Goal: Information Seeking & Learning: Find specific fact

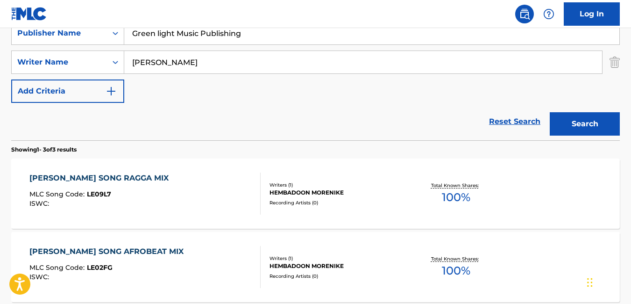
type input "[PERSON_NAME]"
click at [550, 112] on button "Search" at bounding box center [585, 123] width 70 height 23
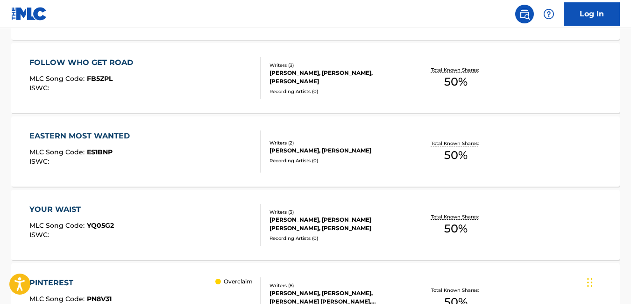
scroll to position [4852, 0]
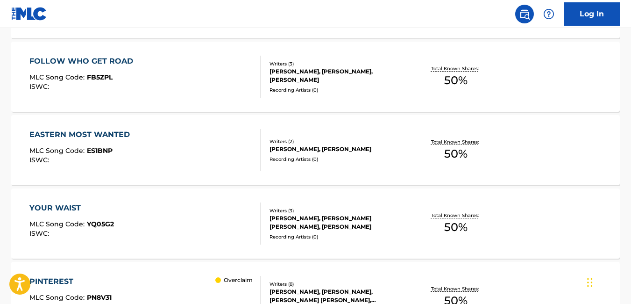
click at [32, 214] on div "YOUR WAIST MLC Song Code : YQ05G2 ISWC :" at bounding box center [71, 223] width 85 height 42
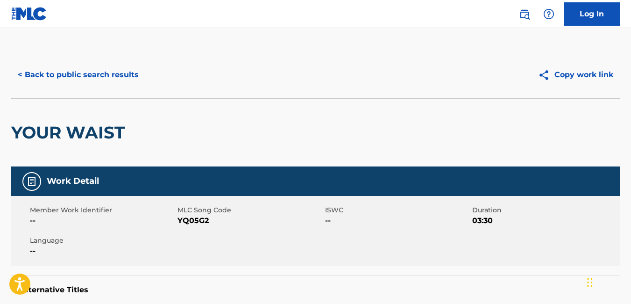
click at [16, 76] on button "< Back to public search results" at bounding box center [78, 74] width 134 height 23
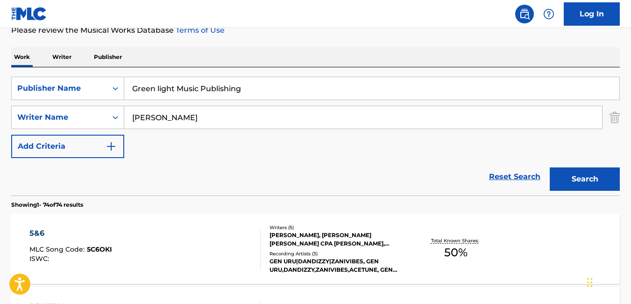
scroll to position [145, 0]
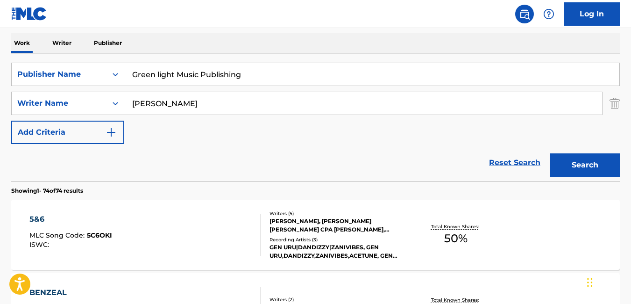
click at [245, 219] on div "5&6 MLC Song Code : 5C6OKI ISWC :" at bounding box center [144, 235] width 231 height 42
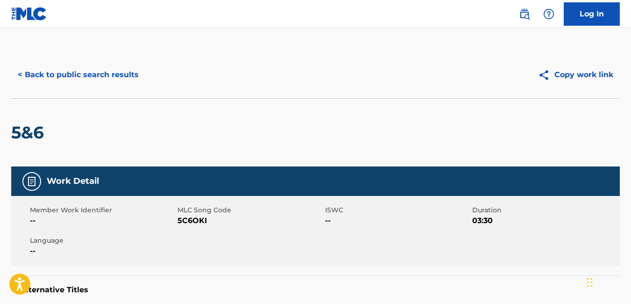
click at [20, 75] on button "< Back to public search results" at bounding box center [78, 74] width 134 height 23
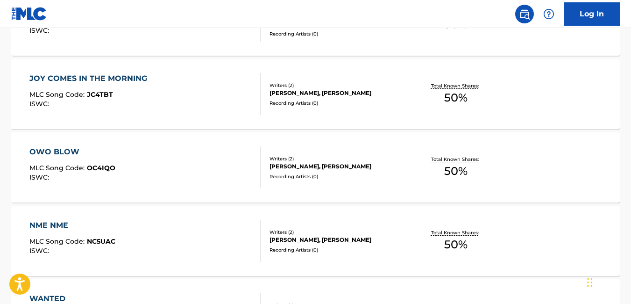
scroll to position [2634, 0]
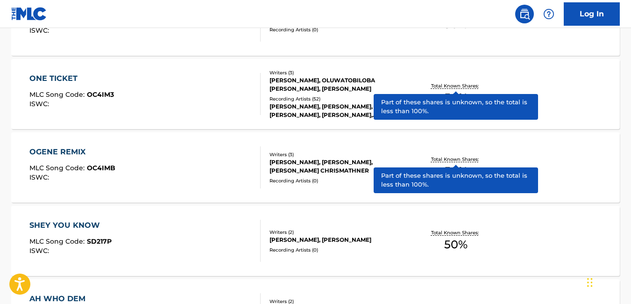
click at [518, 234] on div "SHEY YOU KNOW MLC Song Code : SD217P ISWC : Writers ( 2 ) [PERSON_NAME], [PERSO…" at bounding box center [315, 241] width 609 height 70
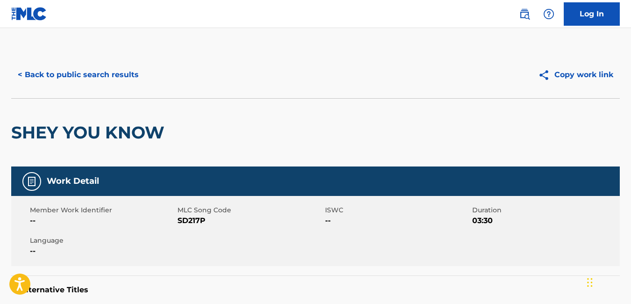
click at [18, 71] on button "< Back to public search results" at bounding box center [78, 74] width 134 height 23
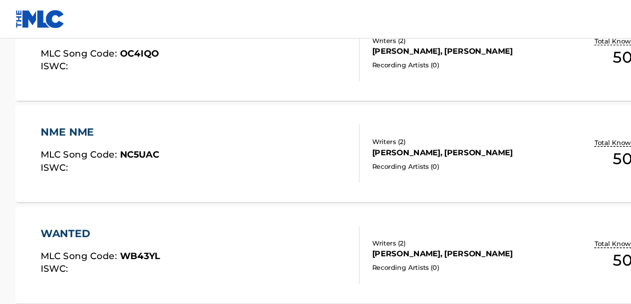
scroll to position [2176, 0]
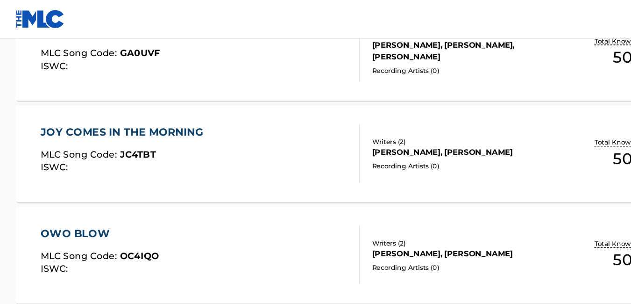
click at [351, 6] on nav "Log In" at bounding box center [315, 14] width 631 height 28
click at [235, 100] on div "JOY COMES IN THE MORNING MLC Song Code : JC4TBT ISWC :" at bounding box center [144, 111] width 231 height 42
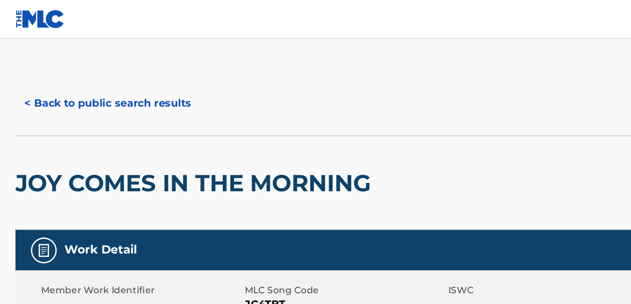
click at [21, 73] on button "< Back to public search results" at bounding box center [78, 74] width 134 height 23
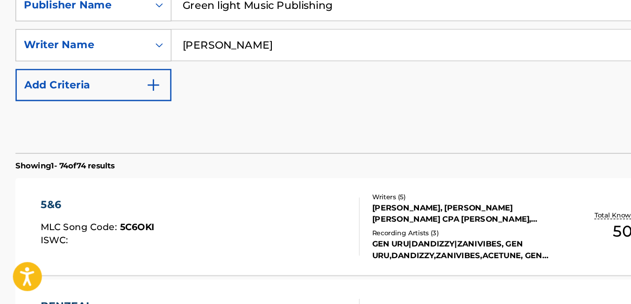
scroll to position [133, 0]
click at [176, 99] on div "SearchWithCriteria1ea1c016-7a1c-46ea-8e77-f8a558d4018a Publisher Name Green lig…" at bounding box center [315, 115] width 609 height 81
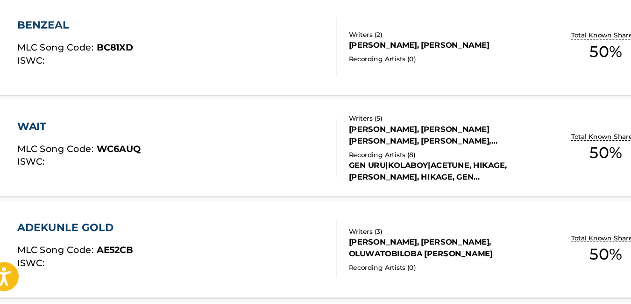
scroll to position [0, 0]
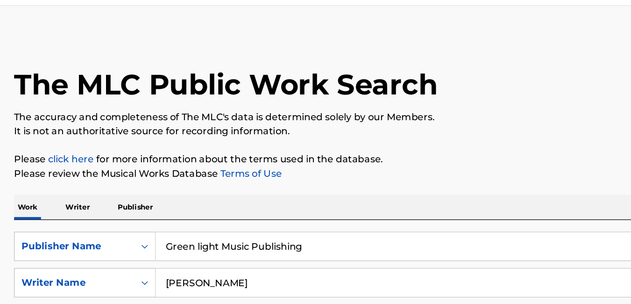
click at [207, 73] on div "The MLC Public Work Search" at bounding box center [315, 85] width 609 height 68
click at [220, 65] on div "The MLC Public Work Search" at bounding box center [315, 85] width 609 height 68
click at [290, 51] on div "The MLC Public Work Search" at bounding box center [315, 85] width 609 height 68
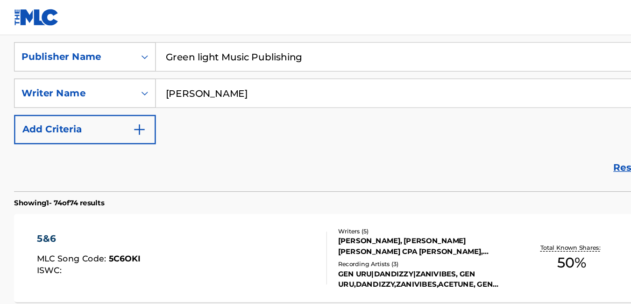
scroll to position [159, 0]
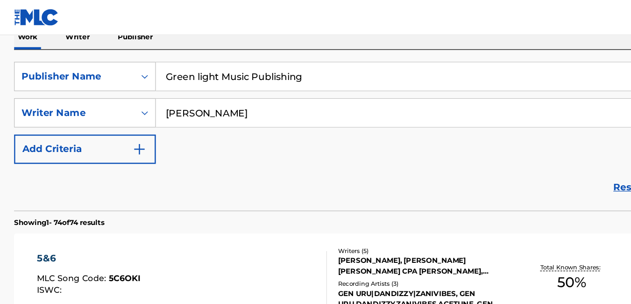
click at [273, 86] on input "[PERSON_NAME]" at bounding box center [363, 90] width 478 height 22
type input "M"
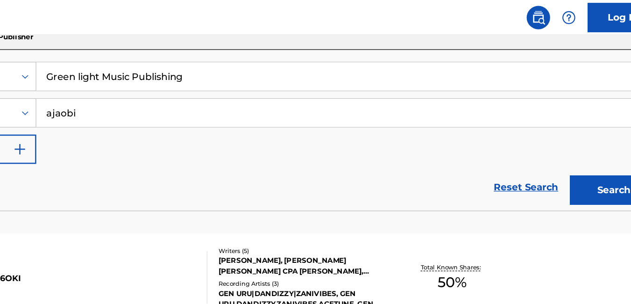
click at [574, 161] on button "Search" at bounding box center [585, 151] width 70 height 23
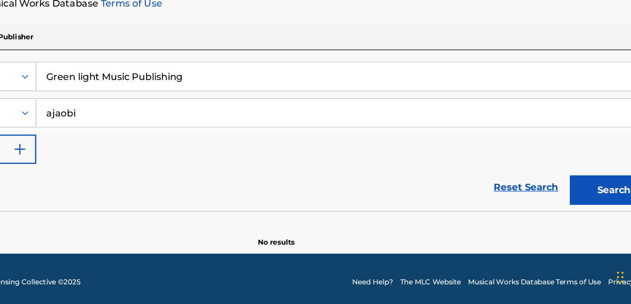
click at [562, 214] on button "Search" at bounding box center [585, 212] width 70 height 23
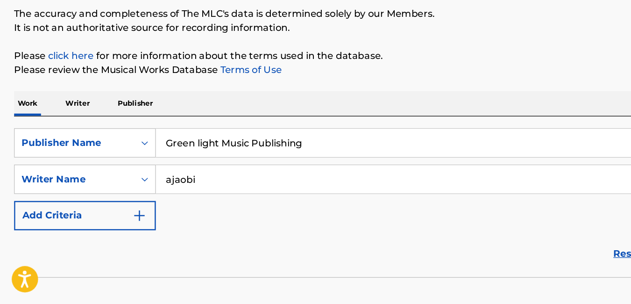
scroll to position [44, 0]
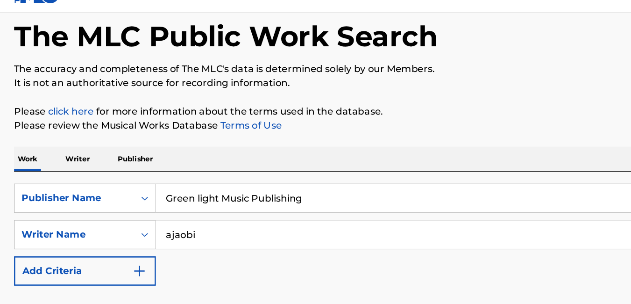
click at [198, 205] on input "ajaobi" at bounding box center [363, 204] width 478 height 22
type input "a"
type input "[PERSON_NAME]"
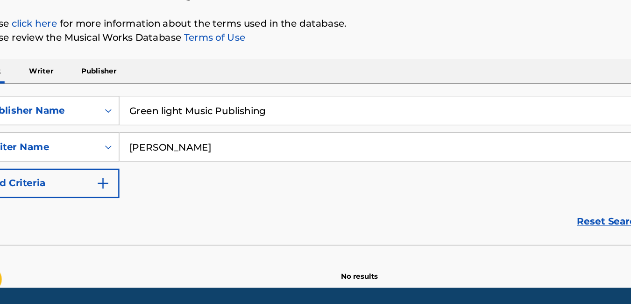
scroll to position [80, 0]
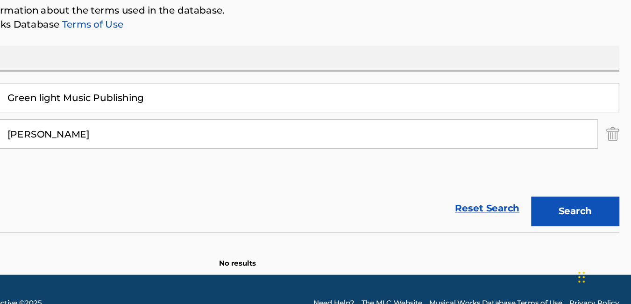
click at [587, 227] on button "Search" at bounding box center [585, 229] width 70 height 23
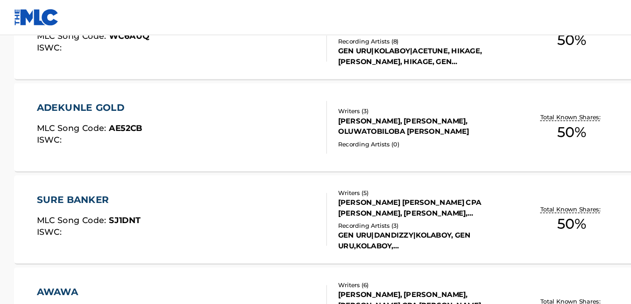
scroll to position [498, 0]
click at [359, 136] on div "ADEKUNLE GOLD MLC Song Code : AE52CB ISWC : Writers ( 3 ) [PERSON_NAME], [PERSO…" at bounding box center [315, 102] width 609 height 70
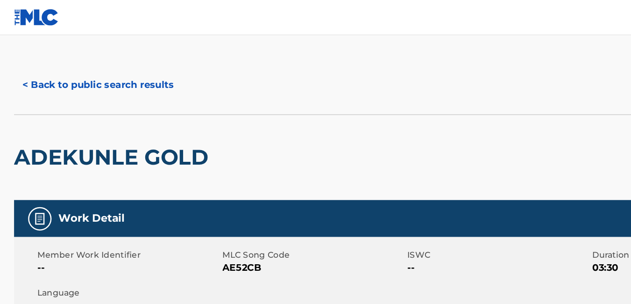
scroll to position [7, 0]
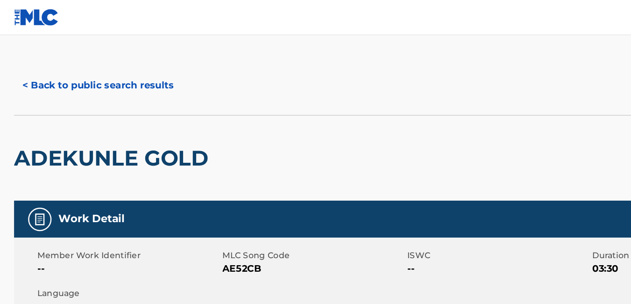
click at [24, 67] on button "< Back to public search results" at bounding box center [78, 68] width 134 height 23
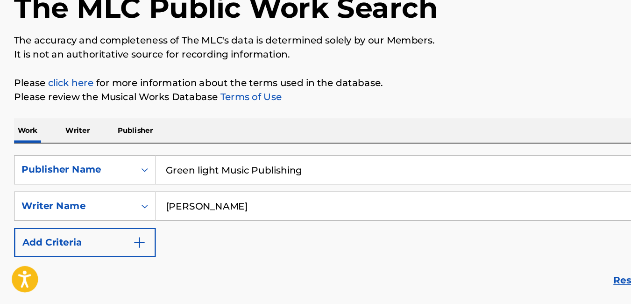
scroll to position [24, 0]
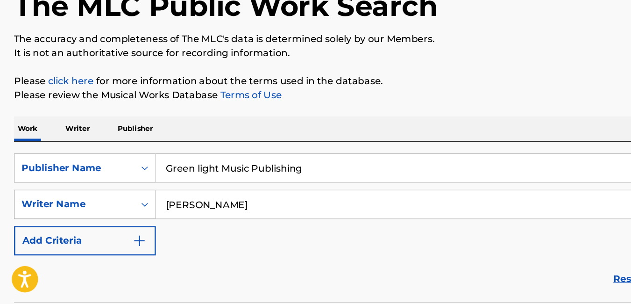
drag, startPoint x: 218, startPoint y: 227, endPoint x: 115, endPoint y: 233, distance: 102.6
click at [115, 233] on div "SearchWithCriteria3c3f0dc0-9f44-4fd7-b229-e94f20130af9 Writer Name [PERSON_NAME]" at bounding box center [315, 224] width 609 height 23
paste input "[PERSON_NAME] [PERSON_NAME]"
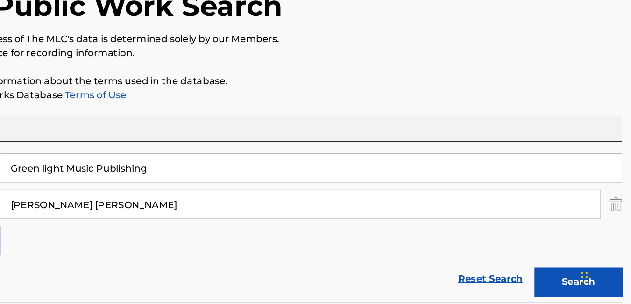
click at [573, 285] on button "Search" at bounding box center [585, 285] width 70 height 23
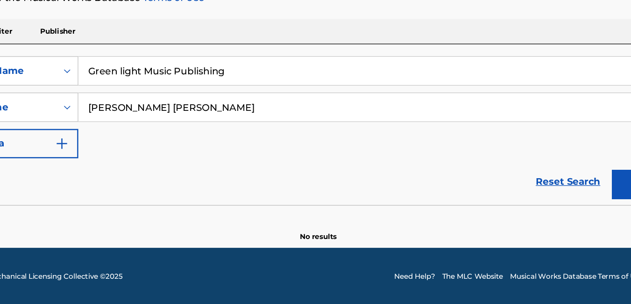
scroll to position [101, 0]
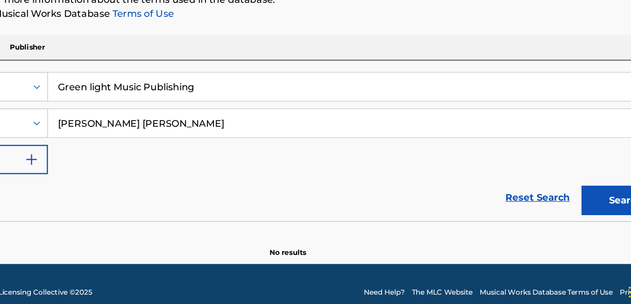
click at [274, 149] on input "[PERSON_NAME] [PERSON_NAME]" at bounding box center [363, 147] width 478 height 22
click at [558, 213] on button "Search" at bounding box center [585, 209] width 70 height 23
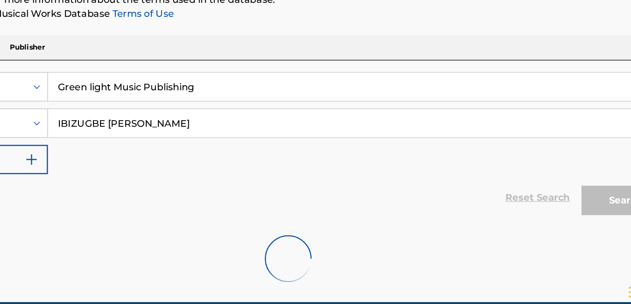
scroll to position [131, 0]
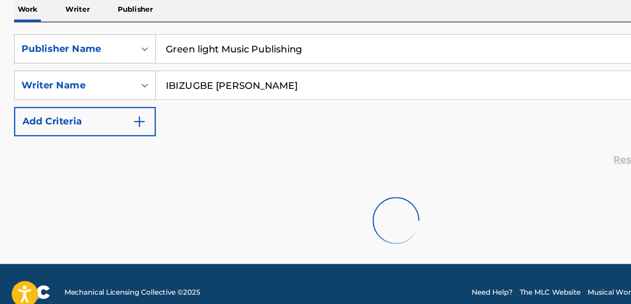
click at [308, 166] on div "Reset Search Search" at bounding box center [315, 176] width 609 height 37
click at [366, 173] on div "Reset Search Search" at bounding box center [315, 176] width 609 height 37
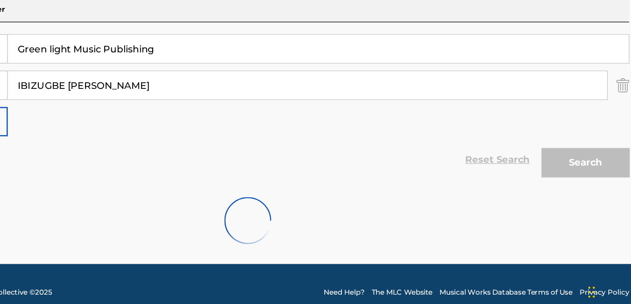
click at [617, 182] on div "Search" at bounding box center [582, 176] width 75 height 37
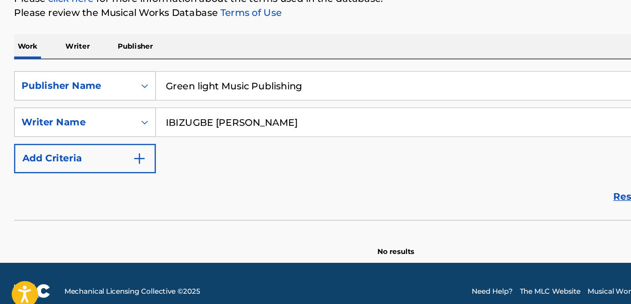
scroll to position [101, 0]
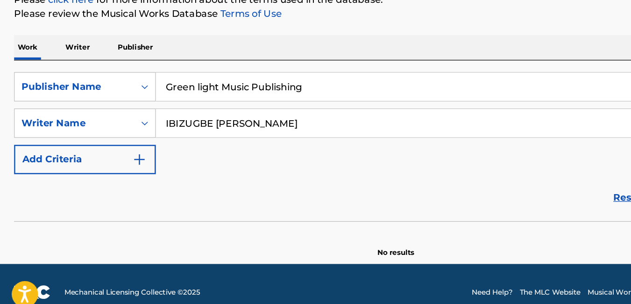
click at [245, 145] on input "IBIZUGBE [PERSON_NAME]" at bounding box center [363, 147] width 478 height 22
type input "[PERSON_NAME]"
click at [303, 196] on div "Reset Search Search" at bounding box center [315, 206] width 609 height 37
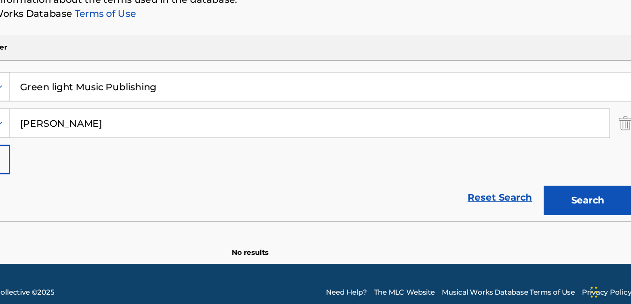
click at [576, 205] on button "Search" at bounding box center [585, 209] width 70 height 23
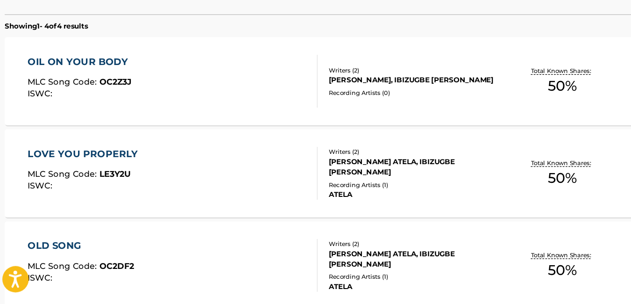
scroll to position [253, 0]
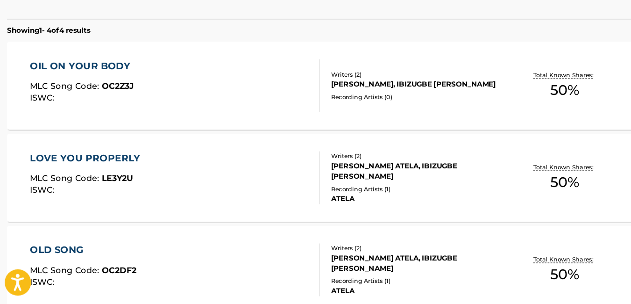
click at [405, 148] on div "OIL ON YOUR BODY MLC Song Code : OC2Z3J ISWC : Writers ( 2 ) [PERSON_NAME], IBI…" at bounding box center [315, 127] width 609 height 70
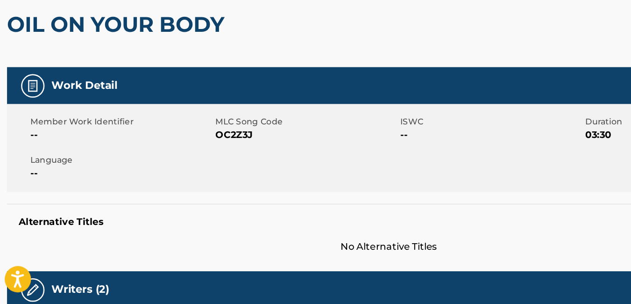
scroll to position [52, 0]
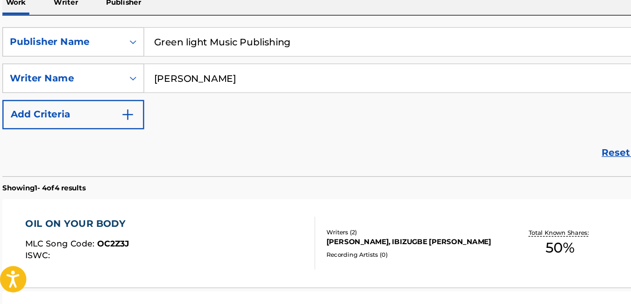
scroll to position [127, 0]
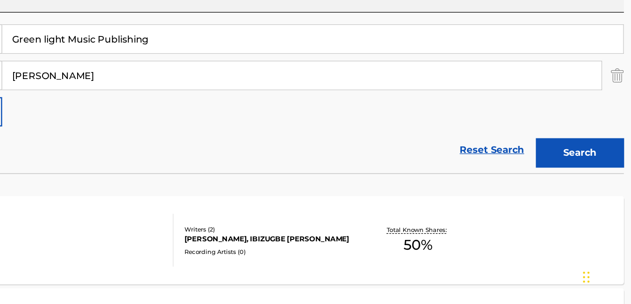
click at [585, 184] on button "Search" at bounding box center [585, 183] width 70 height 23
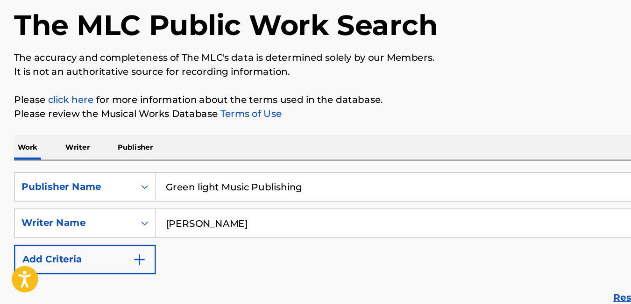
scroll to position [10, 0]
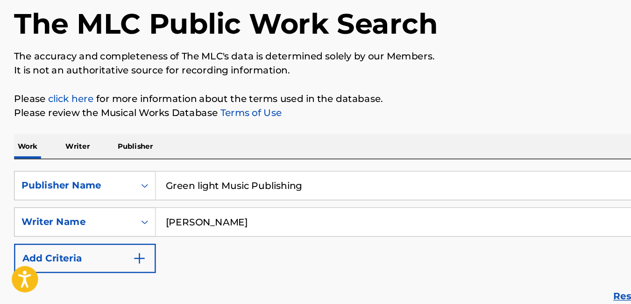
click at [209, 235] on input "[PERSON_NAME]" at bounding box center [363, 238] width 478 height 22
type input "I"
type input "w"
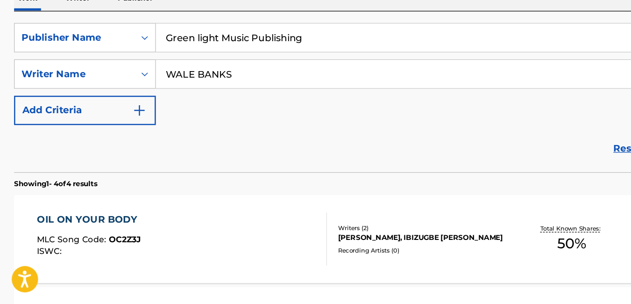
scroll to position [127, 0]
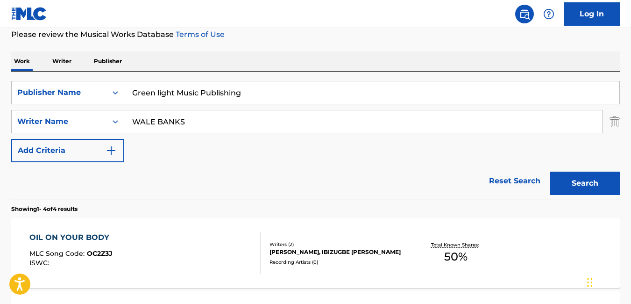
type input "WALE BANKS"
click at [595, 186] on button "Search" at bounding box center [585, 183] width 70 height 23
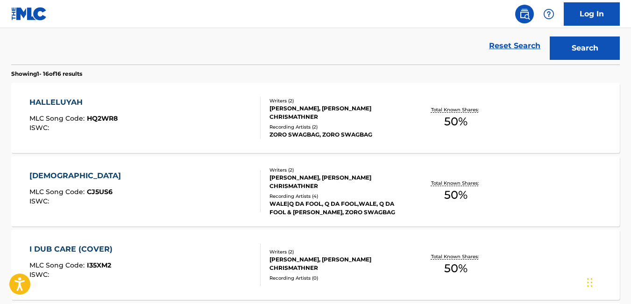
scroll to position [257, 0]
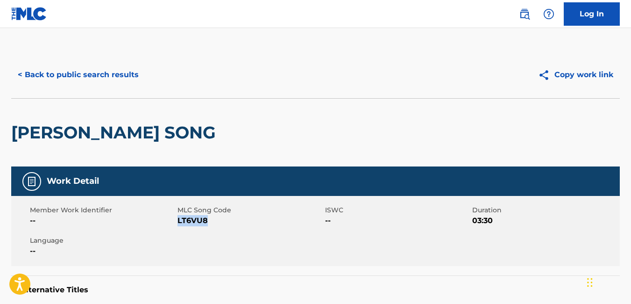
click at [30, 73] on button "< Back to public search results" at bounding box center [78, 74] width 134 height 23
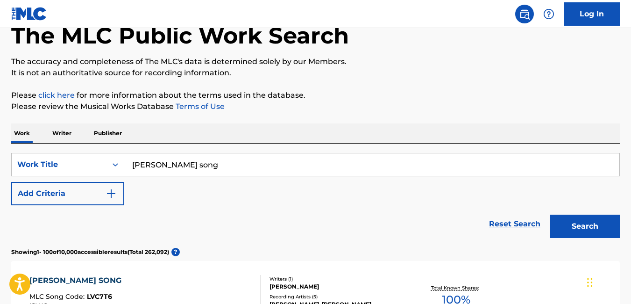
scroll to position [81, 0]
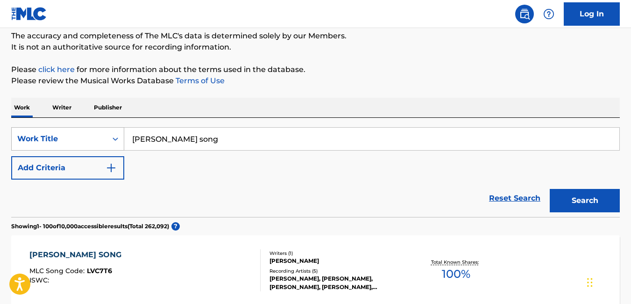
drag, startPoint x: 187, startPoint y: 137, endPoint x: 106, endPoint y: 141, distance: 81.8
click at [106, 141] on div "SearchWithCriteriaa0e941cc-4ca8-44e0-85a2-33868c52ec88 Work Title leslie's song" at bounding box center [315, 138] width 609 height 23
paste input "SHOKI REMIX"
type input "SHOKI REMIX"
click at [581, 202] on button "Search" at bounding box center [585, 200] width 70 height 23
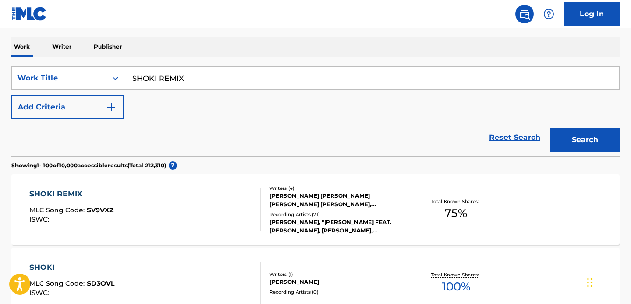
scroll to position [152, 0]
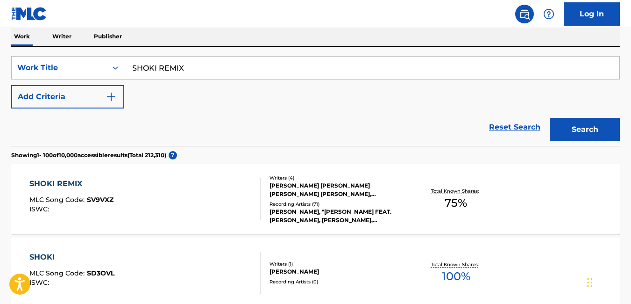
click at [146, 207] on div "SHOKI REMIX MLC Song Code : SV9VXZ ISWC :" at bounding box center [144, 199] width 231 height 42
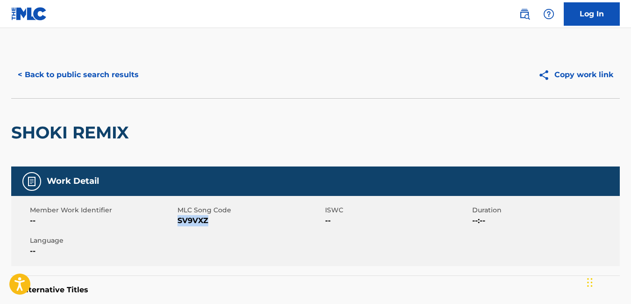
drag, startPoint x: 208, startPoint y: 222, endPoint x: 178, endPoint y: 228, distance: 31.0
click at [178, 228] on div "Member Work Identifier -- MLC Song Code SV9VXZ ISWC -- Duration --:-- Language …" at bounding box center [315, 231] width 609 height 70
copy span "SV9VXZ"
click at [21, 71] on button "< Back to public search results" at bounding box center [78, 74] width 134 height 23
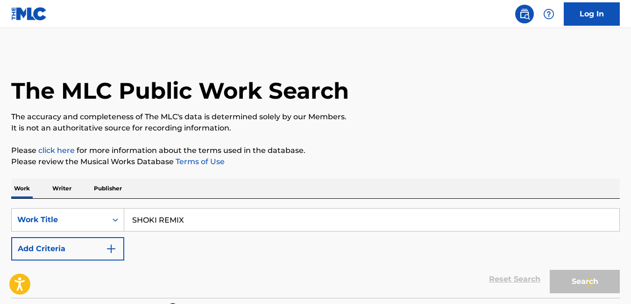
scroll to position [152, 0]
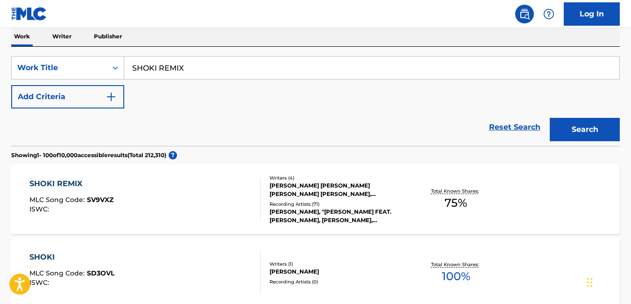
click at [185, 72] on input "SHOKI REMIX" at bounding box center [371, 68] width 495 height 22
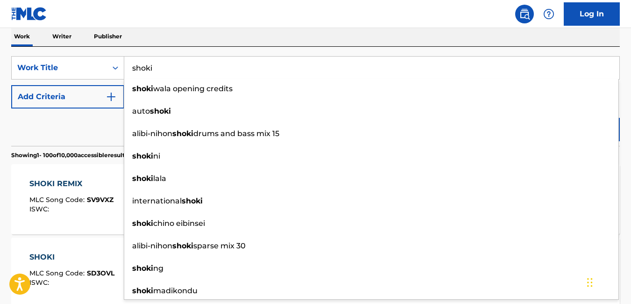
type input "shoki"
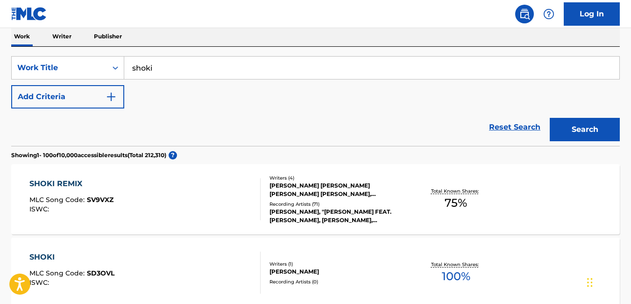
click at [104, 122] on div "Reset Search Search" at bounding box center [315, 126] width 609 height 37
click at [580, 124] on button "Search" at bounding box center [585, 129] width 70 height 23
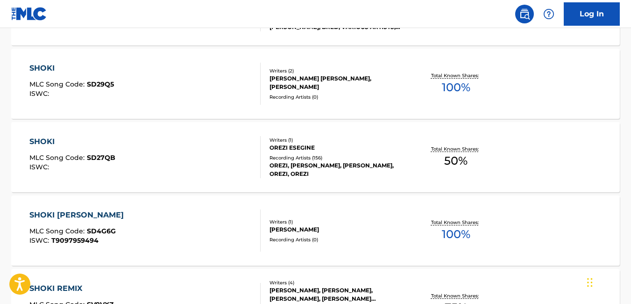
scroll to position [857, 0]
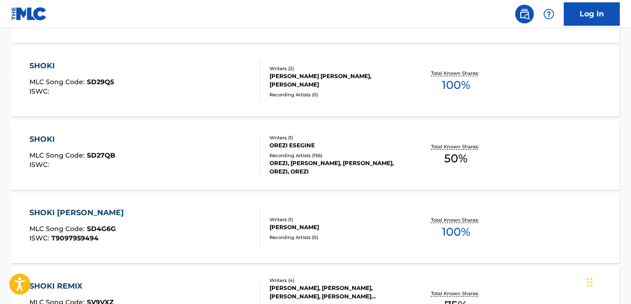
click at [222, 92] on div "SHOKI MLC Song Code : SD29Q5 ISWC :" at bounding box center [144, 81] width 231 height 42
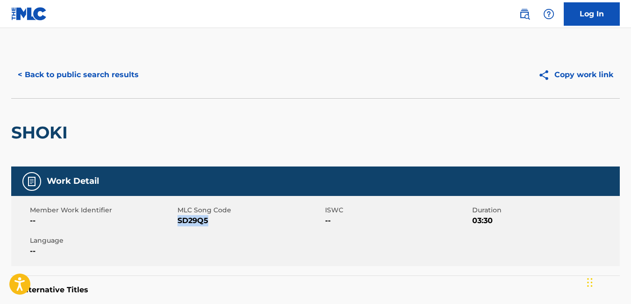
drag, startPoint x: 208, startPoint y: 222, endPoint x: 179, endPoint y: 229, distance: 29.8
click at [179, 229] on div "Member Work Identifier -- MLC Song Code SD29Q5 ISWC -- Duration 03:30 Language …" at bounding box center [315, 231] width 609 height 70
copy span "SD29Q5"
click at [23, 73] on button "< Back to public search results" at bounding box center [78, 74] width 134 height 23
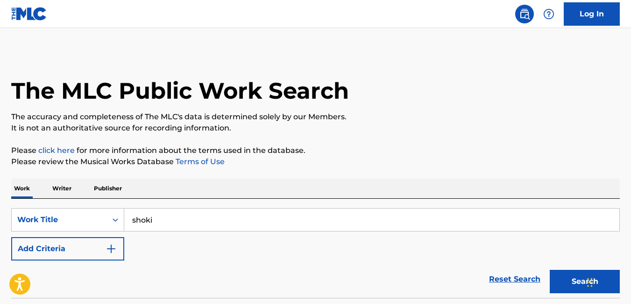
click at [165, 214] on input "shoki" at bounding box center [371, 219] width 495 height 22
type input "s"
click at [307, 192] on div "Work Writer Publisher" at bounding box center [315, 189] width 609 height 20
click at [570, 286] on button "Search" at bounding box center [585, 281] width 70 height 23
click at [202, 220] on input "POWERFUL" at bounding box center [371, 219] width 495 height 22
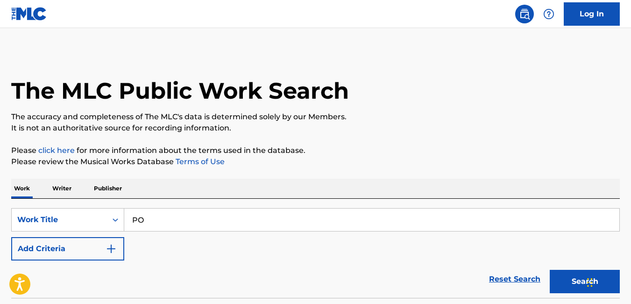
type input "P"
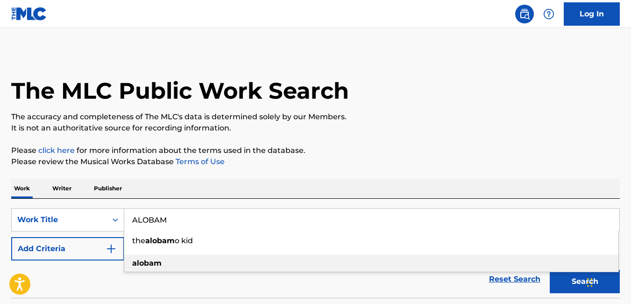
click at [180, 258] on div "alobam" at bounding box center [371, 263] width 494 height 17
type input "alobam"
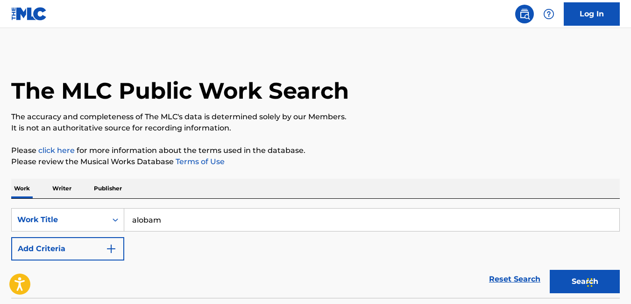
click at [562, 285] on button "Search" at bounding box center [585, 281] width 70 height 23
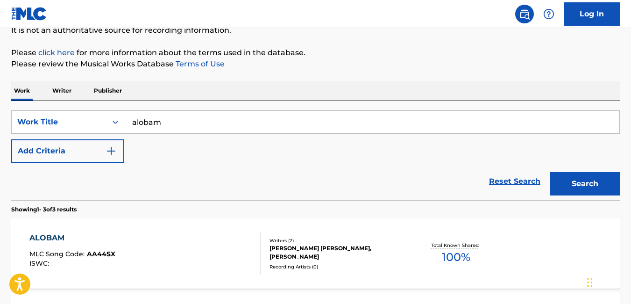
scroll to position [108, 0]
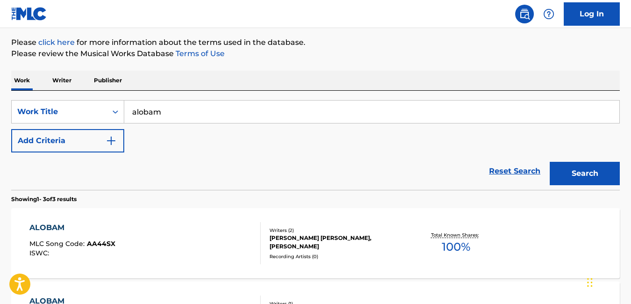
click at [216, 243] on div "ALOBAM MLC Song Code : AA44SX ISWC :" at bounding box center [144, 243] width 231 height 42
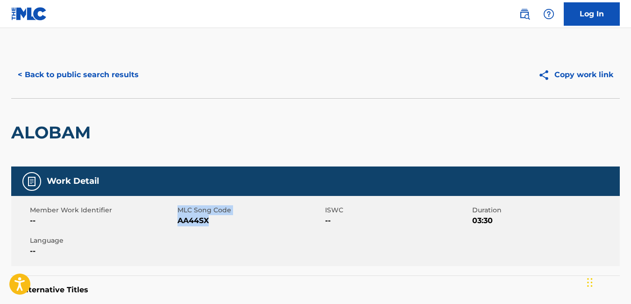
drag, startPoint x: 212, startPoint y: 220, endPoint x: 174, endPoint y: 224, distance: 38.6
click at [174, 224] on div "Member Work Identifier -- MLC Song Code AA44SX ISWC -- Duration 03:30 Language …" at bounding box center [315, 231] width 609 height 70
drag, startPoint x: 174, startPoint y: 224, endPoint x: 210, endPoint y: 228, distance: 36.6
click at [210, 228] on div "Member Work Identifier -- MLC Song Code AA44SX ISWC -- Duration 03:30 Language …" at bounding box center [315, 231] width 609 height 70
drag, startPoint x: 210, startPoint y: 222, endPoint x: 179, endPoint y: 227, distance: 31.7
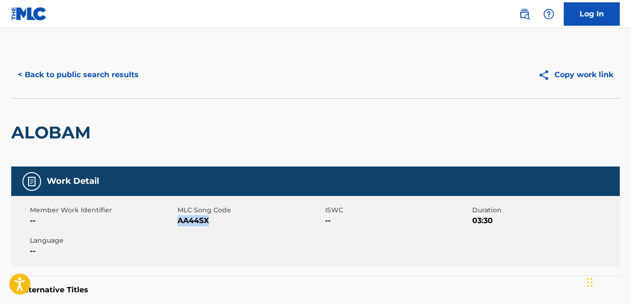
click at [179, 227] on div "Member Work Identifier -- MLC Song Code AA44SX ISWC -- Duration 03:30 Language …" at bounding box center [315, 231] width 609 height 70
copy span "AA44SX"
click at [28, 74] on button "< Back to public search results" at bounding box center [78, 74] width 134 height 23
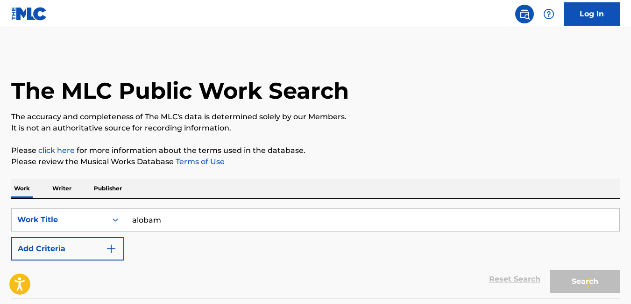
scroll to position [108, 0]
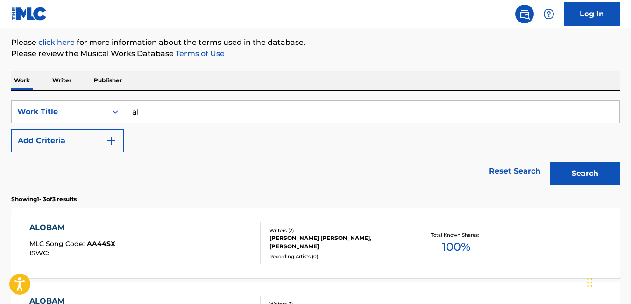
type input "a"
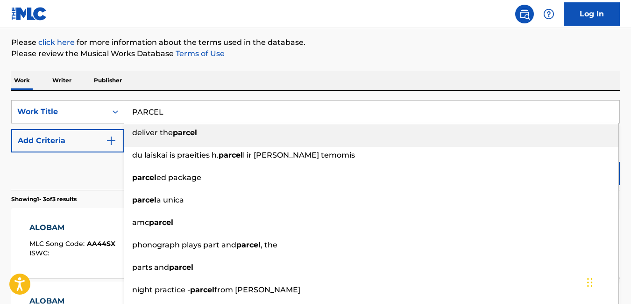
type input "PARCEL"
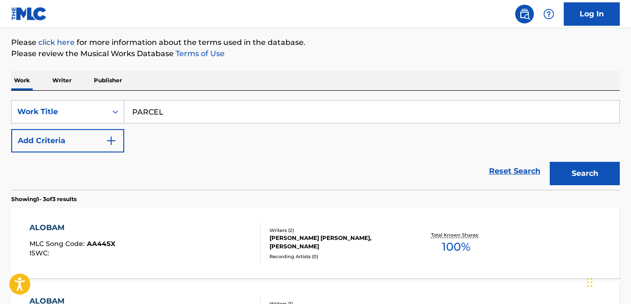
click at [344, 84] on div "Work Writer Publisher" at bounding box center [315, 81] width 609 height 20
click at [574, 174] on button "Search" at bounding box center [585, 173] width 70 height 23
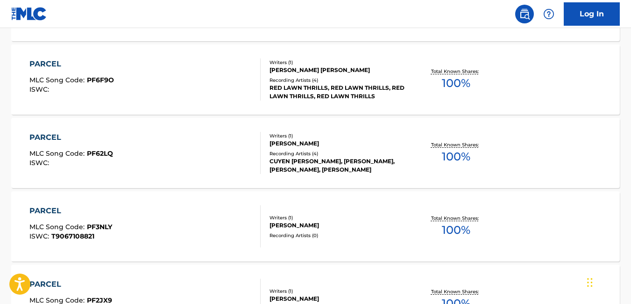
scroll to position [933, 0]
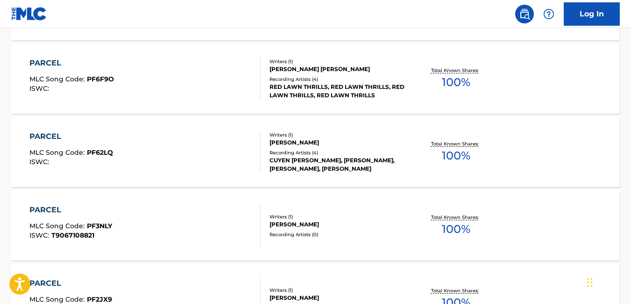
click at [373, 210] on div "PARCEL MLC Song Code : PF3NLY ISWC : T9067108821 Writers ( 1 ) BACKMAN VILHELM …" at bounding box center [315, 225] width 609 height 70
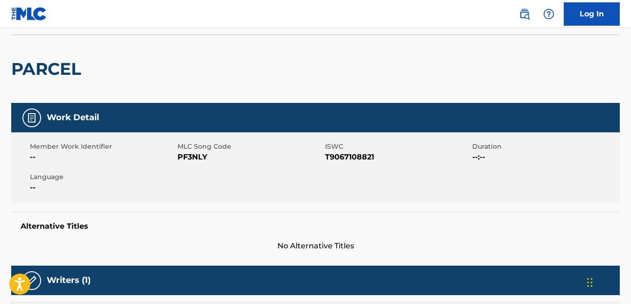
scroll to position [66, 0]
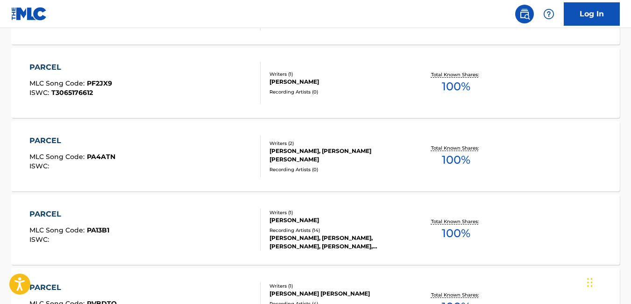
scroll to position [1151, 0]
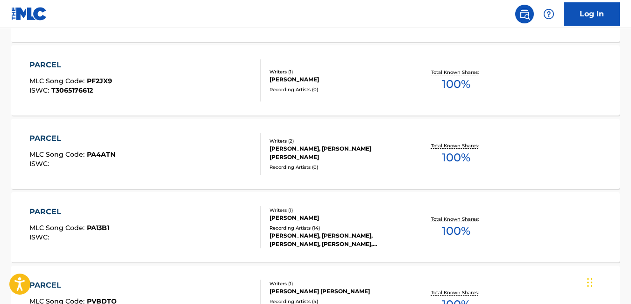
click at [150, 170] on div "PARCEL MLC Song Code : PA4ATN ISWC :" at bounding box center [144, 154] width 231 height 42
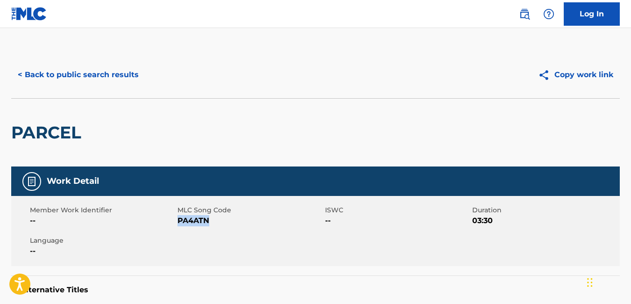
drag, startPoint x: 211, startPoint y: 221, endPoint x: 179, endPoint y: 224, distance: 32.5
click at [179, 224] on span "PA4ATN" at bounding box center [250, 220] width 145 height 11
copy span "PA4ATN"
click at [27, 74] on button "< Back to public search results" at bounding box center [78, 74] width 134 height 23
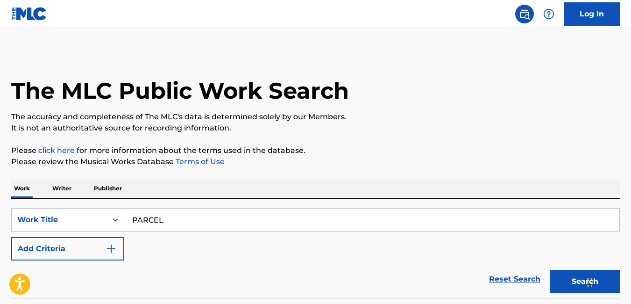
click at [196, 224] on input "PARCEL" at bounding box center [371, 219] width 495 height 22
type input "P"
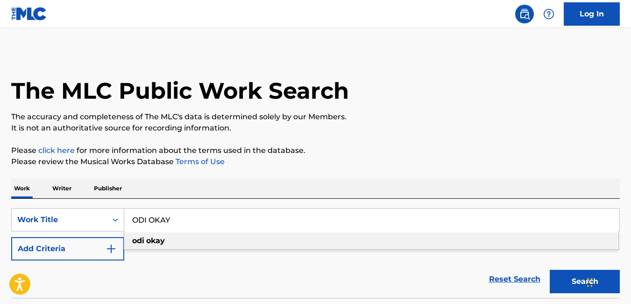
type input "ODI OKAY"
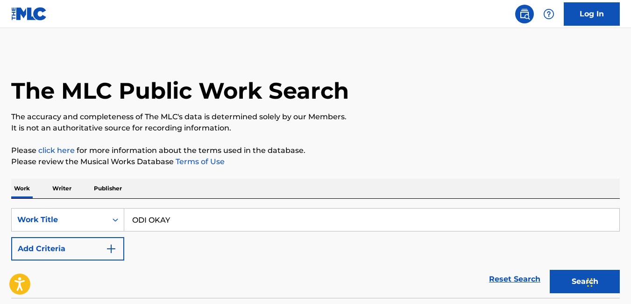
click at [432, 163] on p "Please review the Musical Works Database Terms of Use" at bounding box center [315, 161] width 609 height 11
click at [578, 281] on button "Search" at bounding box center [585, 281] width 70 height 23
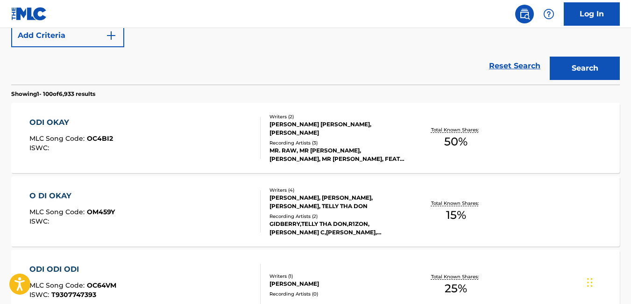
scroll to position [214, 0]
click at [578, 281] on div "ODI ODI ODI MLC Song Code : OC64VM ISWC : T9307747393 Writers ( 1 ) K. SOMU Rec…" at bounding box center [315, 284] width 609 height 70
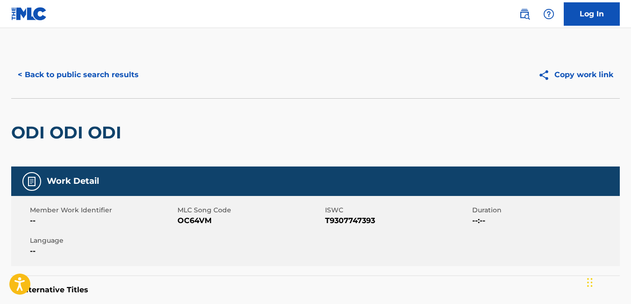
click at [19, 78] on button "< Back to public search results" at bounding box center [78, 74] width 134 height 23
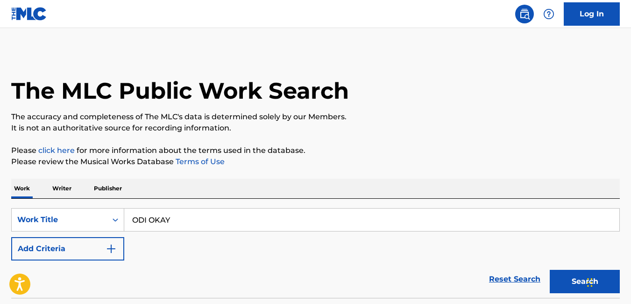
scroll to position [238, 0]
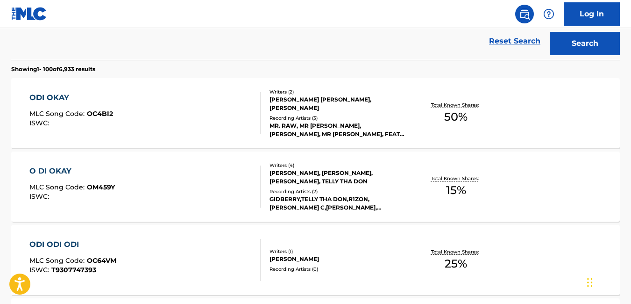
click at [244, 129] on div "ODI OKAY MLC Song Code : OC4BI2 ISWC :" at bounding box center [144, 113] width 231 height 42
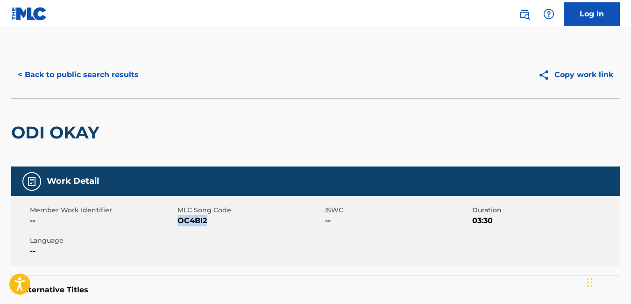
drag, startPoint x: 209, startPoint y: 221, endPoint x: 179, endPoint y: 227, distance: 30.4
click at [179, 227] on div "Member Work Identifier -- MLC Song Code OC4BI2 ISWC -- Duration 03:30 Language …" at bounding box center [315, 231] width 609 height 70
copy span "OC4BI2"
click at [23, 72] on button "< Back to public search results" at bounding box center [78, 74] width 134 height 23
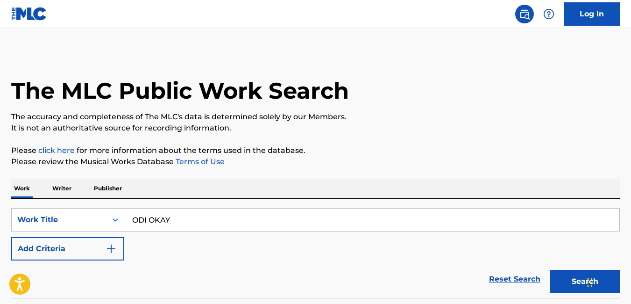
click at [187, 226] on input "ODI OKAY" at bounding box center [371, 219] width 495 height 22
type input "O"
click at [273, 184] on div "Work Writer Publisher" at bounding box center [315, 189] width 609 height 20
click at [203, 223] on input "OGENE" at bounding box center [371, 219] width 495 height 22
type input "O"
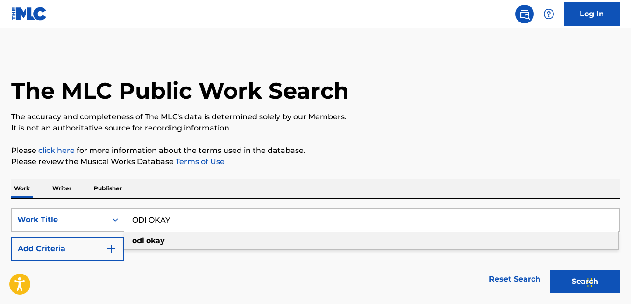
type input "ODI OKAY"
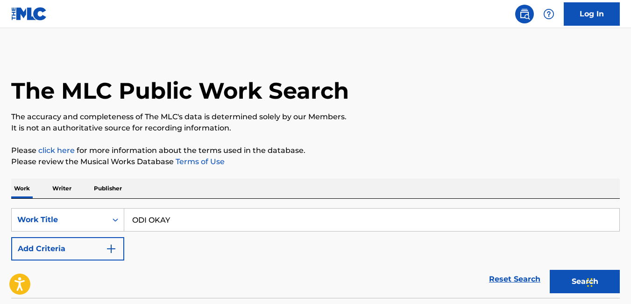
click at [309, 181] on div "Work Writer Publisher" at bounding box center [315, 189] width 609 height 20
click at [562, 278] on button "Search" at bounding box center [585, 281] width 70 height 23
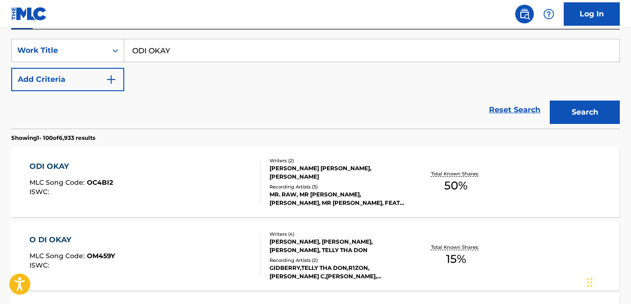
scroll to position [171, 0]
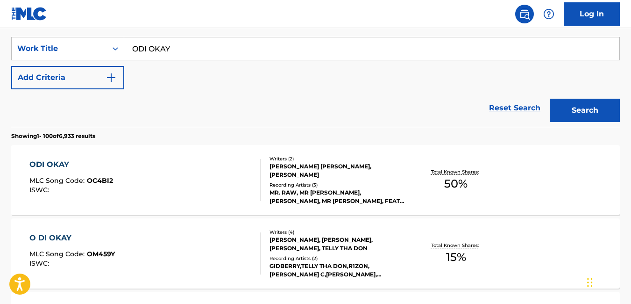
click at [212, 193] on div "ODI OKAY MLC Song Code : OC4BI2 ISWC :" at bounding box center [144, 180] width 231 height 42
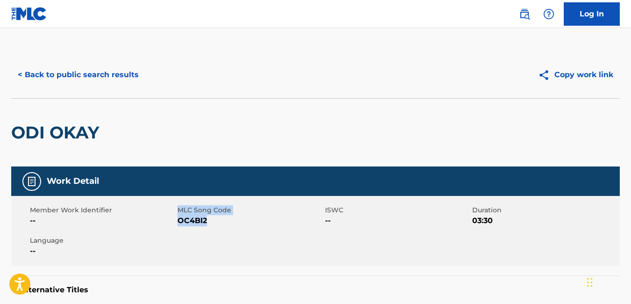
drag, startPoint x: 209, startPoint y: 221, endPoint x: 177, endPoint y: 226, distance: 32.7
click at [177, 226] on div "Member Work Identifier -- MLC Song Code OC4BI2 ISWC -- Duration 03:30 Language …" at bounding box center [315, 231] width 609 height 70
drag, startPoint x: 177, startPoint y: 226, endPoint x: 227, endPoint y: 229, distance: 50.5
click at [227, 229] on div "Member Work Identifier -- MLC Song Code OC4BI2 ISWC -- Duration 03:30 Language …" at bounding box center [315, 231] width 609 height 70
drag, startPoint x: 207, startPoint y: 217, endPoint x: 179, endPoint y: 229, distance: 31.0
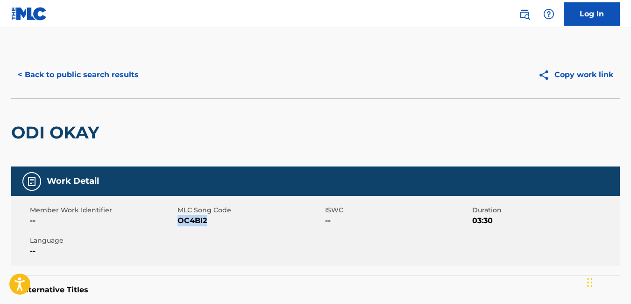
click at [179, 229] on div "Member Work Identifier -- MLC Song Code OC4BI2 ISWC -- Duration 03:30 Language …" at bounding box center [315, 231] width 609 height 70
copy span "OC4BI2"
click at [22, 76] on button "< Back to public search results" at bounding box center [78, 74] width 134 height 23
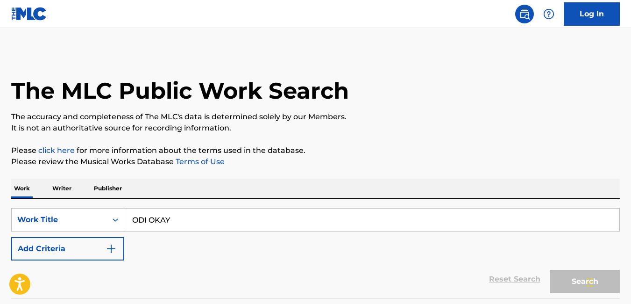
scroll to position [171, 0]
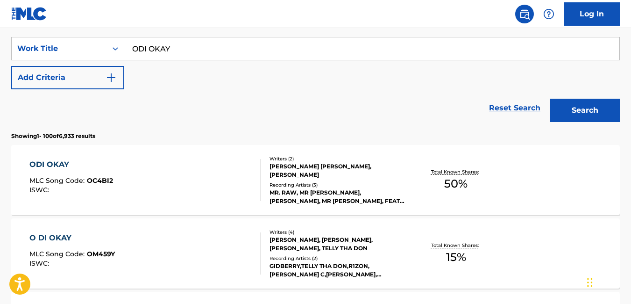
click at [215, 53] on input "ODI OKAY" at bounding box center [371, 48] width 495 height 22
type input "O"
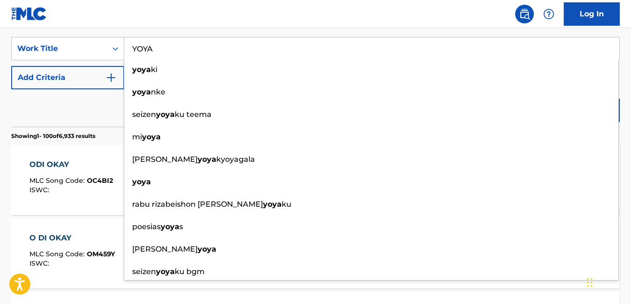
click at [218, 54] on input "YOYA" at bounding box center [371, 48] width 495 height 22
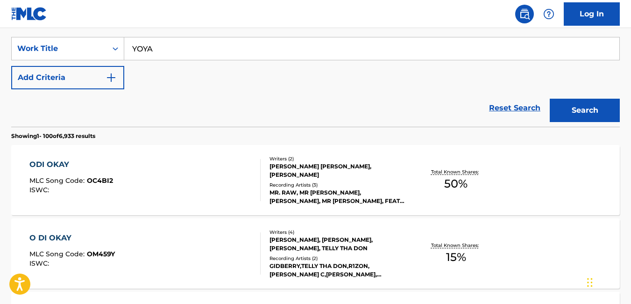
click at [174, 15] on nav "Log In" at bounding box center [315, 14] width 631 height 28
drag, startPoint x: 172, startPoint y: 52, endPoint x: 157, endPoint y: 81, distance: 32.8
click at [157, 81] on div "SearchWithCriteriaa0e941cc-4ca8-44e0-85a2-33868c52ec88 Work Title YOYA Add Crit…" at bounding box center [315, 63] width 609 height 52
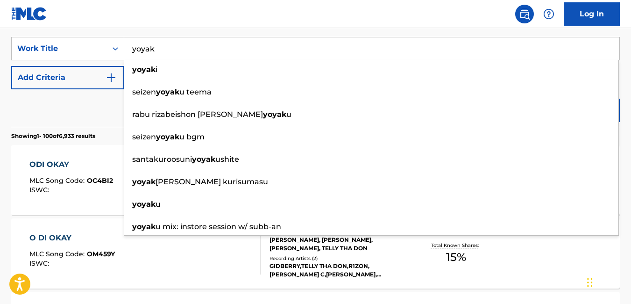
click at [176, 48] on input "yoyak" at bounding box center [371, 48] width 495 height 22
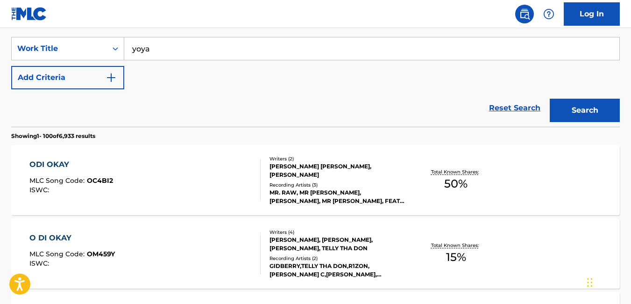
click at [107, 96] on div "Reset Search Search" at bounding box center [315, 107] width 609 height 37
click at [597, 118] on button "Search" at bounding box center [585, 110] width 70 height 23
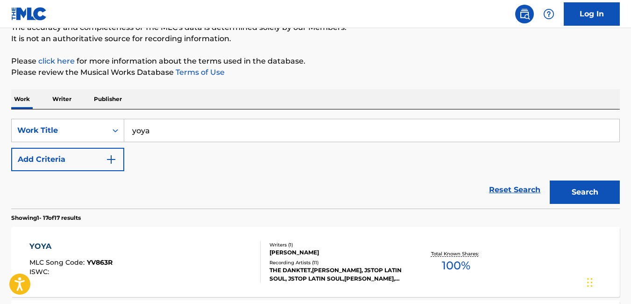
scroll to position [87, 0]
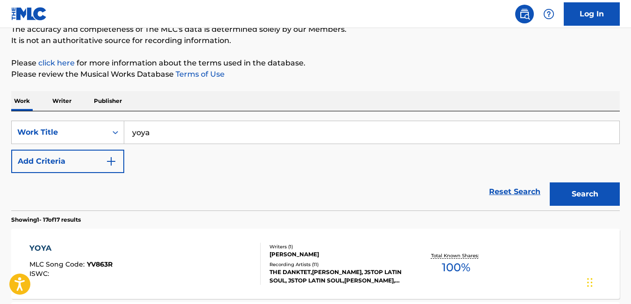
click at [196, 166] on div "SearchWithCriteriaa0e941cc-4ca8-44e0-85a2-33868c52ec88 Work Title yoya Add Crit…" at bounding box center [315, 147] width 609 height 52
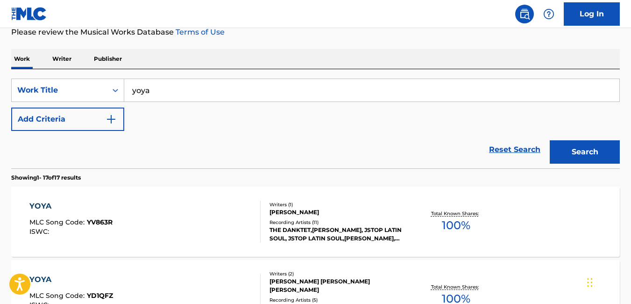
scroll to position [132, 0]
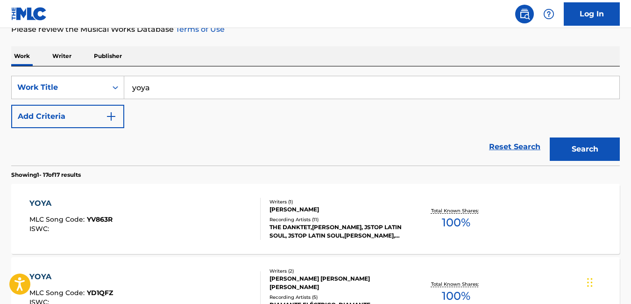
click at [202, 139] on div "Reset Search Search" at bounding box center [315, 146] width 609 height 37
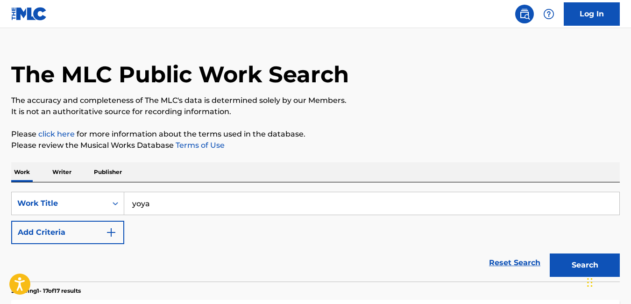
scroll to position [0, 0]
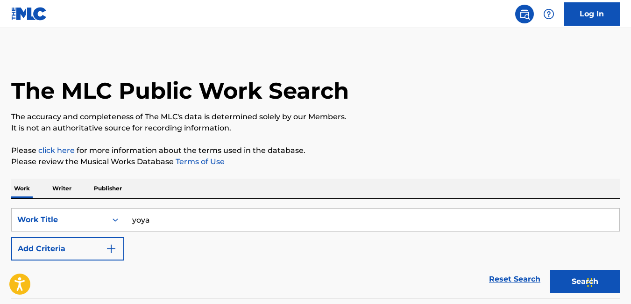
click at [166, 225] on input "yoya" at bounding box center [371, 219] width 495 height 22
type input "y"
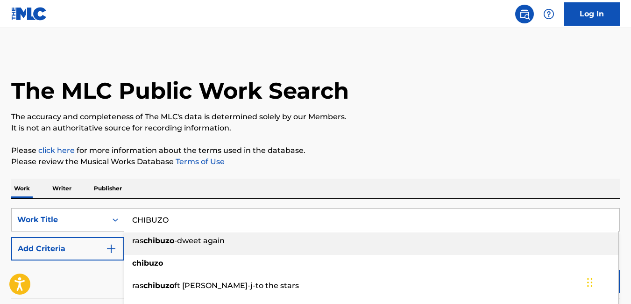
type input "CHIBUZO"
click at [383, 179] on div "Work Writer Publisher" at bounding box center [315, 189] width 609 height 20
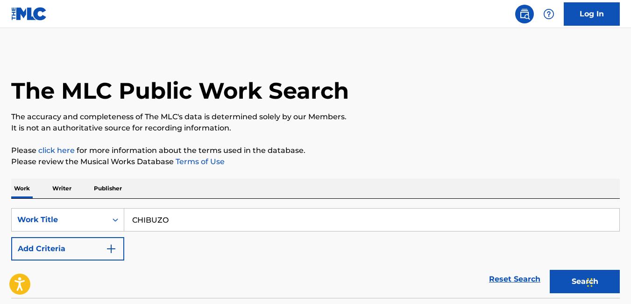
click at [562, 286] on button "Search" at bounding box center [585, 281] width 70 height 23
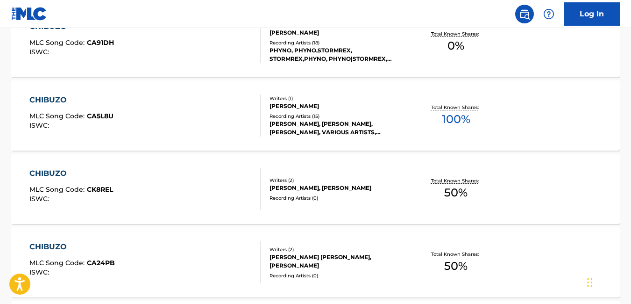
scroll to position [327, 0]
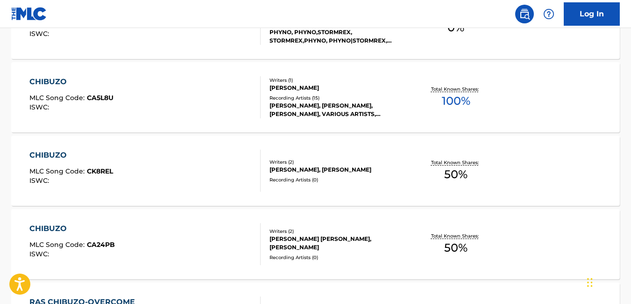
click at [177, 180] on div "CHIBUZO MLC Song Code : CK8REL ISWC :" at bounding box center [144, 171] width 231 height 42
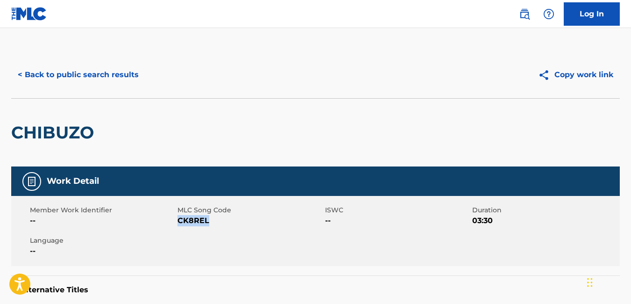
drag, startPoint x: 207, startPoint y: 221, endPoint x: 179, endPoint y: 226, distance: 29.0
click at [179, 226] on div "Member Work Identifier -- MLC Song Code CK8REL ISWC -- Duration 03:30 Language …" at bounding box center [315, 231] width 609 height 70
copy span "CK8REL"
click at [26, 73] on button "< Back to public search results" at bounding box center [78, 74] width 134 height 23
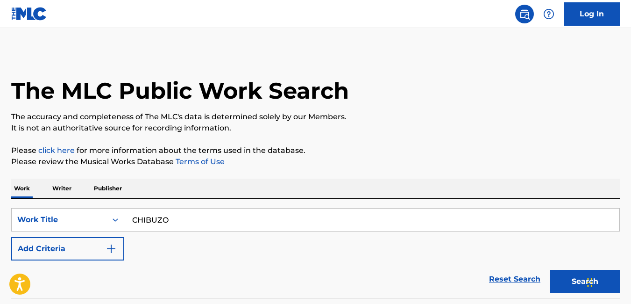
click at [351, 223] on input "CHIBUZO" at bounding box center [371, 219] width 495 height 22
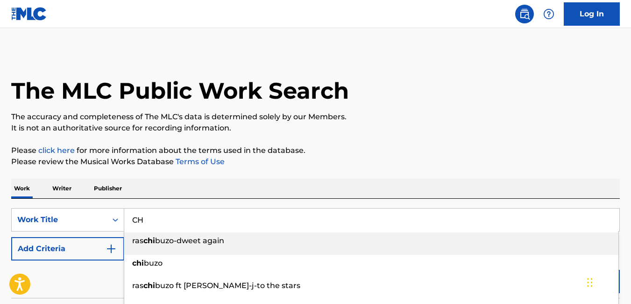
type input "C"
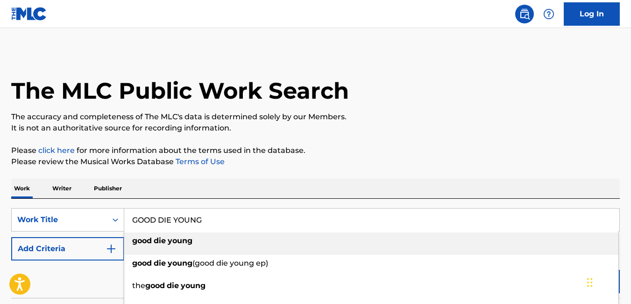
type input "GOOD DIE YOUNG"
click at [406, 186] on div "Work Writer Publisher" at bounding box center [315, 189] width 609 height 20
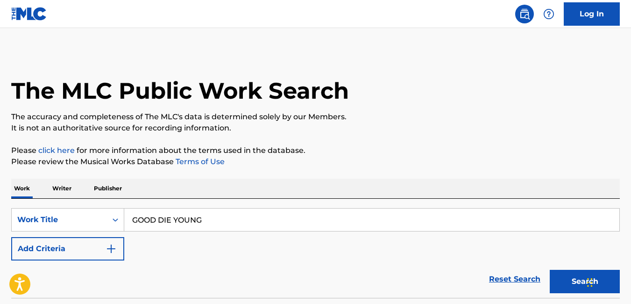
click at [578, 281] on button "Search" at bounding box center [585, 281] width 70 height 23
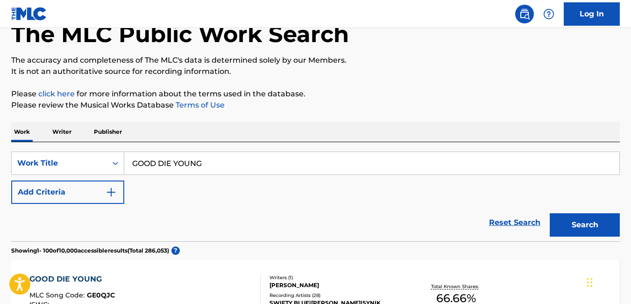
scroll to position [60, 0]
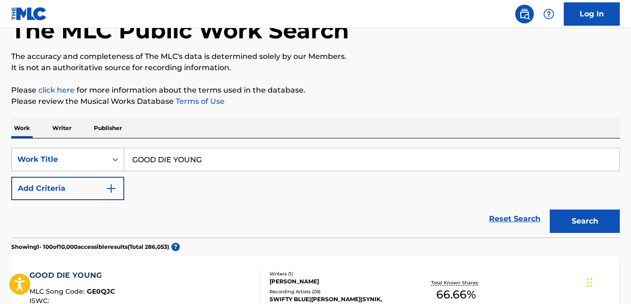
drag, startPoint x: 221, startPoint y: 163, endPoint x: 101, endPoint y: 168, distance: 119.8
click at [101, 168] on div "SearchWithCriteriaa0e941cc-4ca8-44e0-85a2-33868c52ec88 Work Title GOOD DIE YOUNG" at bounding box center [315, 159] width 609 height 23
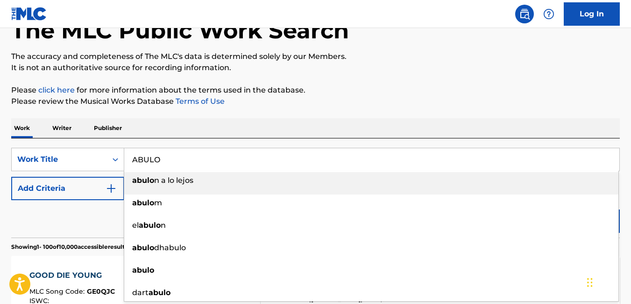
click at [378, 121] on div "Work Writer Publisher" at bounding box center [315, 128] width 609 height 20
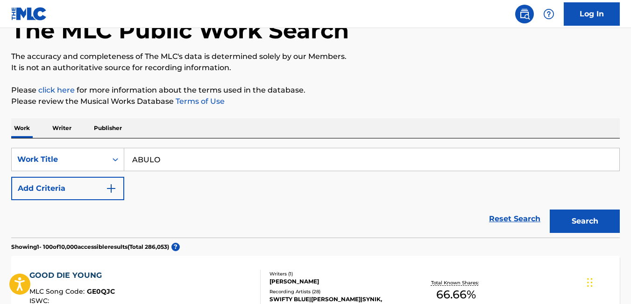
click at [588, 221] on button "Search" at bounding box center [585, 220] width 70 height 23
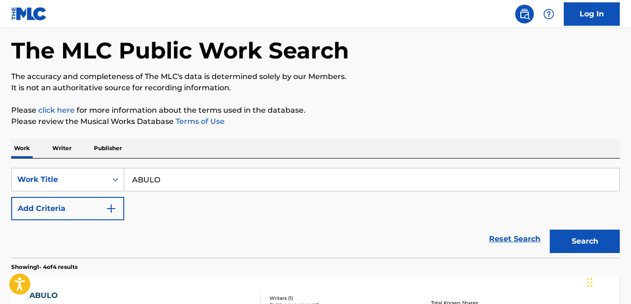
scroll to position [46, 0]
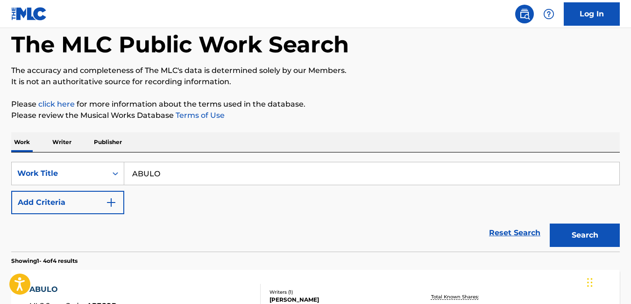
click at [190, 175] on input "ABULO" at bounding box center [371, 173] width 495 height 22
type input "A"
click at [207, 182] on input "MOMO ABOYO" at bounding box center [371, 173] width 495 height 22
type input "MOMO ABOYO"
click at [565, 229] on button "Search" at bounding box center [585, 234] width 70 height 23
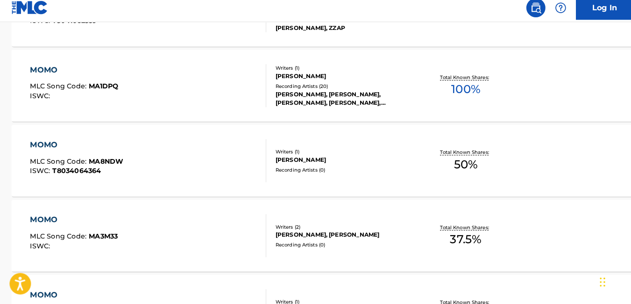
scroll to position [2980, 0]
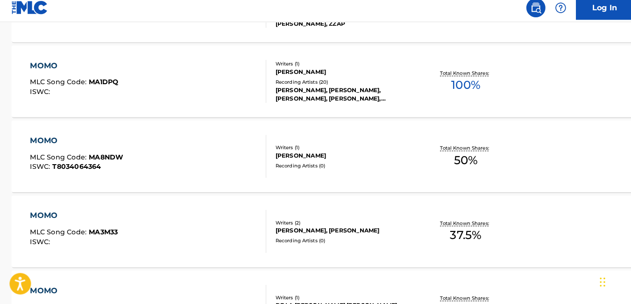
click at [518, 130] on div "MOMO MLC Song Code : MA8NDW ISWC : T8034064364 Writers ( 1 ) PHILIPP KOERNER Re…" at bounding box center [315, 159] width 609 height 70
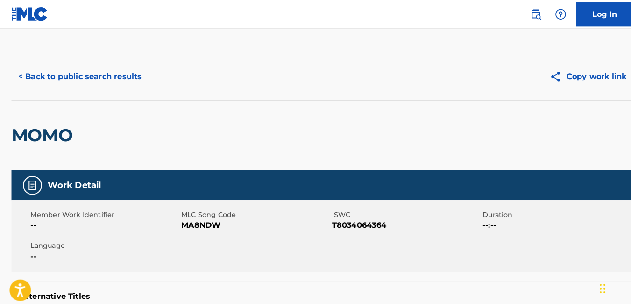
click at [23, 77] on button "< Back to public search results" at bounding box center [78, 74] width 134 height 23
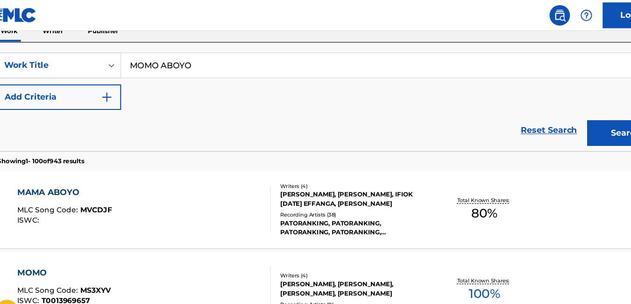
scroll to position [159, 0]
click at [235, 57] on input "MOMO ABOYO" at bounding box center [371, 60] width 495 height 22
type input "M"
type input "g"
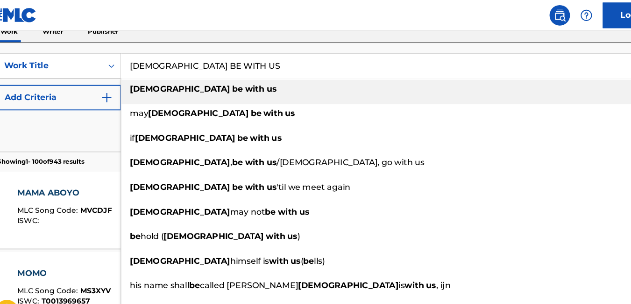
type input "GOD BE WITH US"
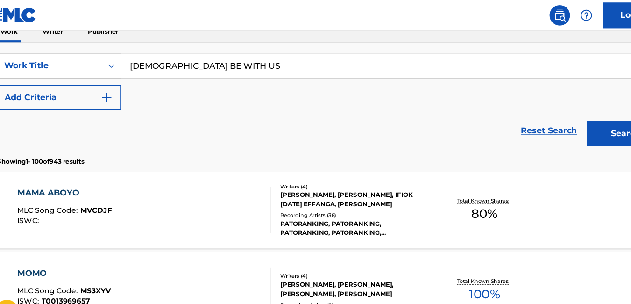
click at [283, 39] on div "SearchWithCriteriaa0e941cc-4ca8-44e0-85a2-33868c52ec88 Work Title GOD BE WITH U…" at bounding box center [315, 88] width 609 height 99
click at [565, 119] on button "Search" at bounding box center [585, 121] width 70 height 23
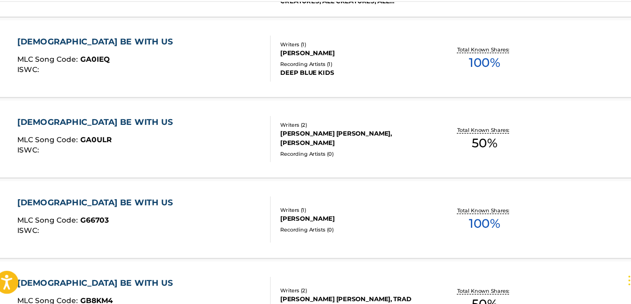
scroll to position [360, 0]
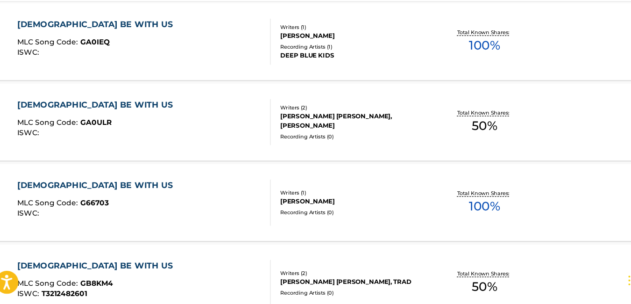
click at [167, 137] on div "GOD BE WITH US MLC Song Code : GA0ULR ISWC :" at bounding box center [144, 138] width 231 height 42
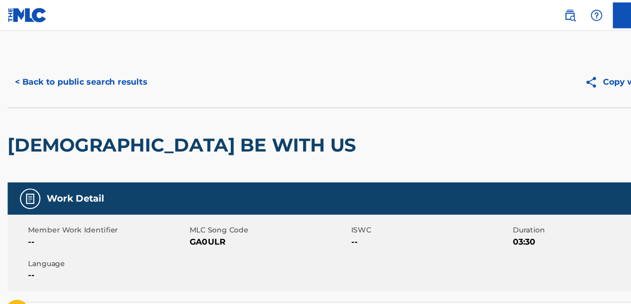
click at [23, 73] on button "< Back to public search results" at bounding box center [78, 74] width 134 height 23
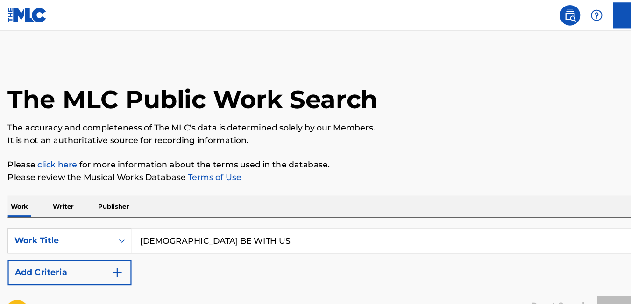
scroll to position [384, 0]
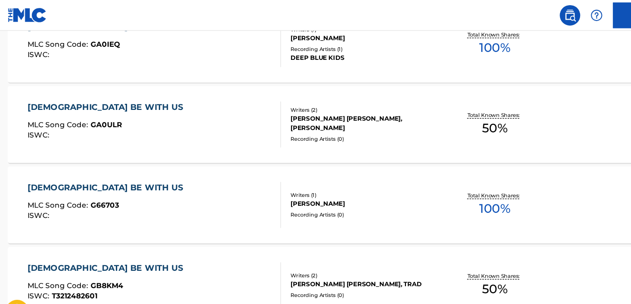
click at [116, 117] on div "GOD BE WITH US MLC Song Code : GA0ULR ISWC :" at bounding box center [144, 114] width 231 height 42
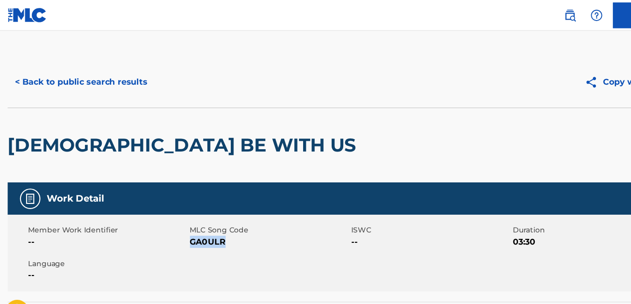
drag, startPoint x: 212, startPoint y: 220, endPoint x: 180, endPoint y: 231, distance: 33.5
click at [180, 231] on div "Member Work Identifier -- MLC Song Code GA0ULR ISWC -- Duration 03:30 Language …" at bounding box center [315, 231] width 609 height 70
click at [17, 75] on button "< Back to public search results" at bounding box center [78, 74] width 134 height 23
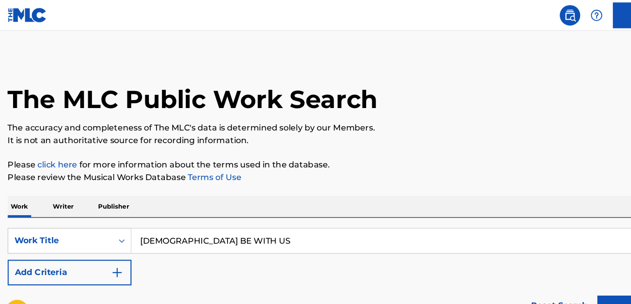
drag, startPoint x: 207, startPoint y: 220, endPoint x: 126, endPoint y: 230, distance: 81.4
click at [126, 230] on input "GOD BE WITH US" at bounding box center [371, 219] width 495 height 22
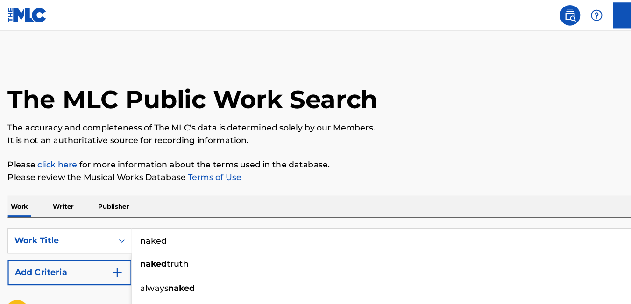
type input "naked"
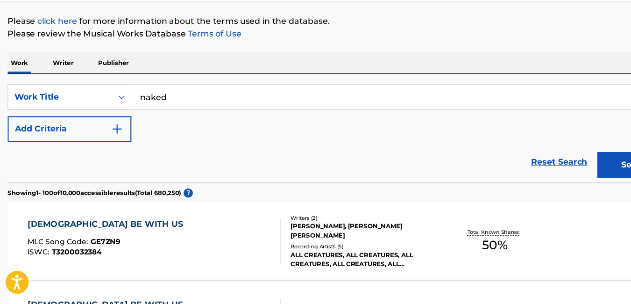
scroll to position [107, 0]
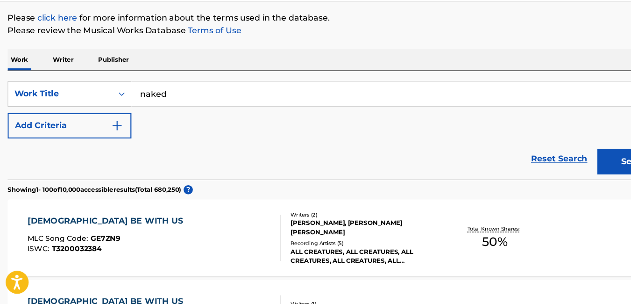
click at [567, 178] on button "Search" at bounding box center [585, 173] width 70 height 23
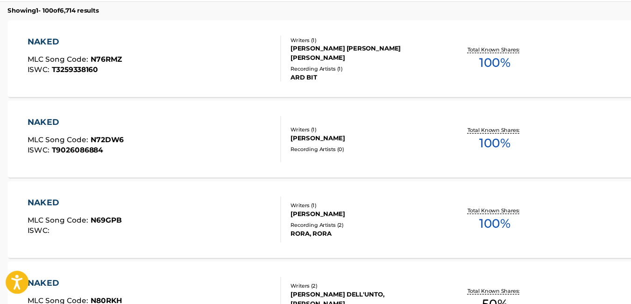
scroll to position [282, 0]
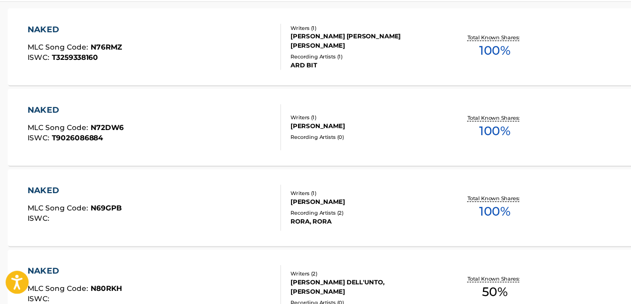
click at [526, 110] on div "NAKED MLC Song Code : N72DW6 ISWC : T9026086884 Writers ( 1 ) PRAFUL Recording …" at bounding box center [315, 142] width 609 height 70
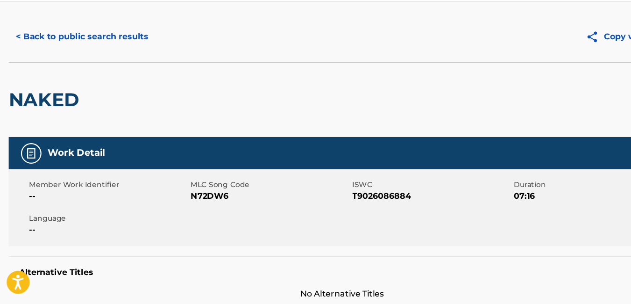
scroll to position [20, 0]
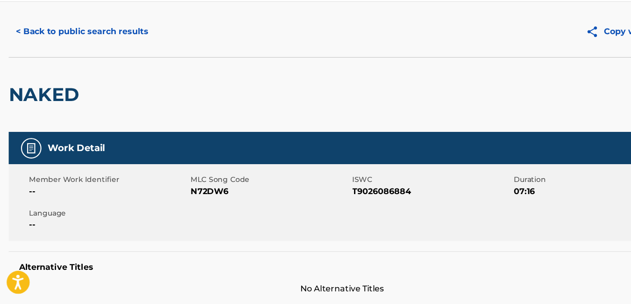
click at [20, 57] on button "< Back to public search results" at bounding box center [78, 54] width 134 height 23
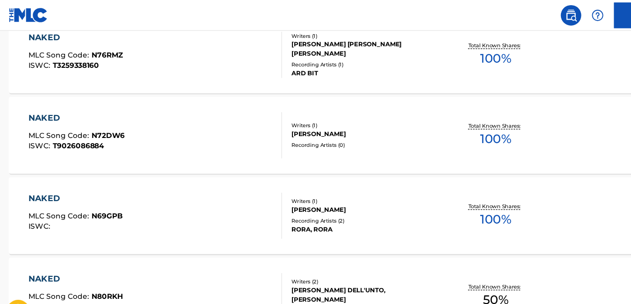
scroll to position [294, 0]
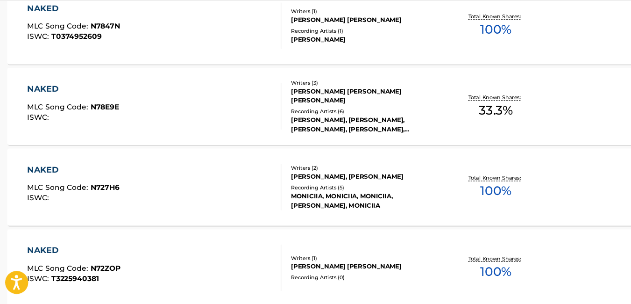
click at [495, 204] on div "Total Known Shares: 100 %" at bounding box center [456, 197] width 101 height 29
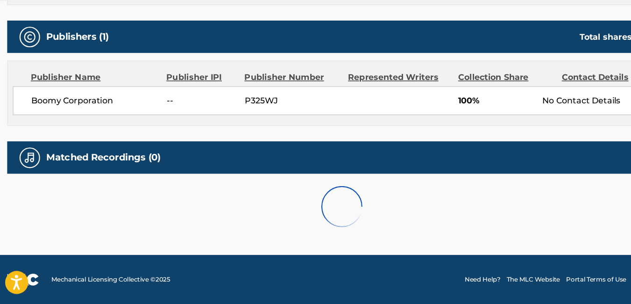
scroll to position [32, 0]
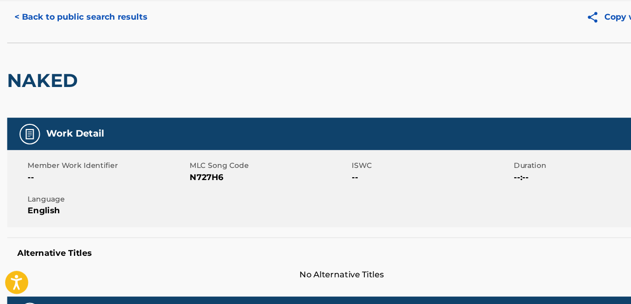
click at [21, 44] on button "< Back to public search results" at bounding box center [78, 42] width 134 height 23
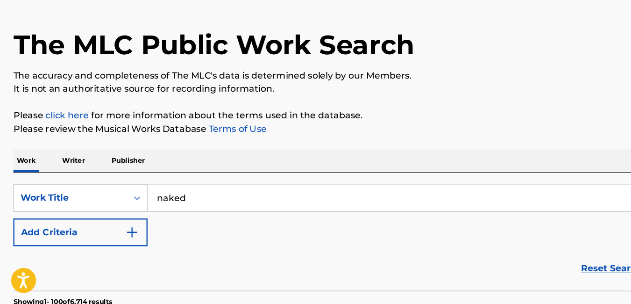
scroll to position [6, 0]
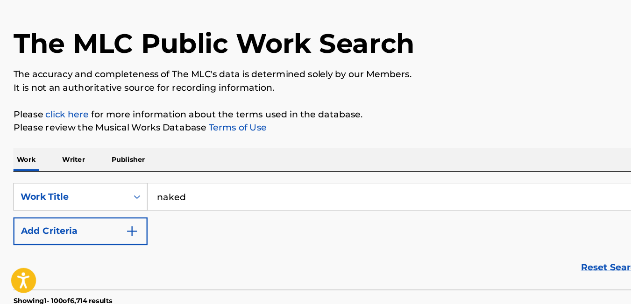
click at [166, 214] on input "naked" at bounding box center [371, 213] width 495 height 22
type input "n"
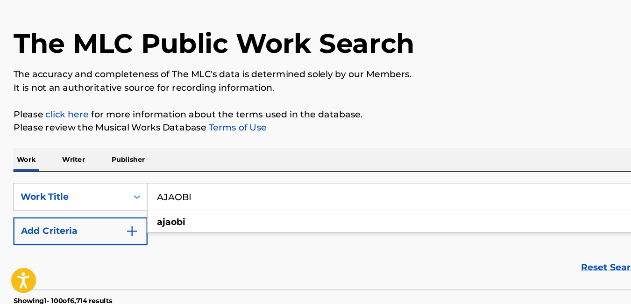
type input "AJAOBI"
click at [220, 246] on div "SearchWithCriteriaa0e941cc-4ca8-44e0-85a2-33868c52ec88 Work Title AJAOBI ajaobi…" at bounding box center [315, 228] width 609 height 52
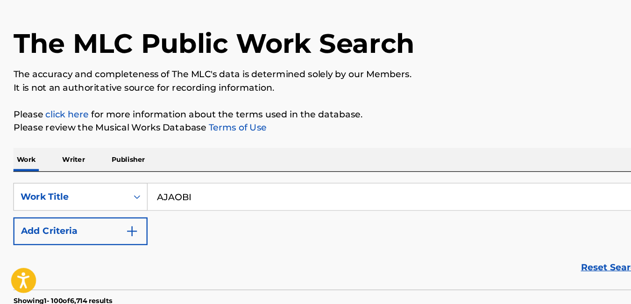
click at [424, 269] on div "Reset Search Search" at bounding box center [315, 272] width 609 height 37
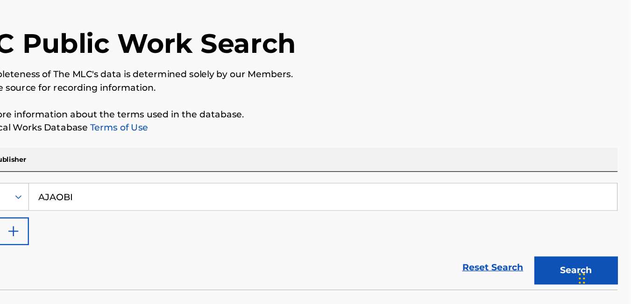
click at [560, 272] on button "Search" at bounding box center [585, 275] width 70 height 23
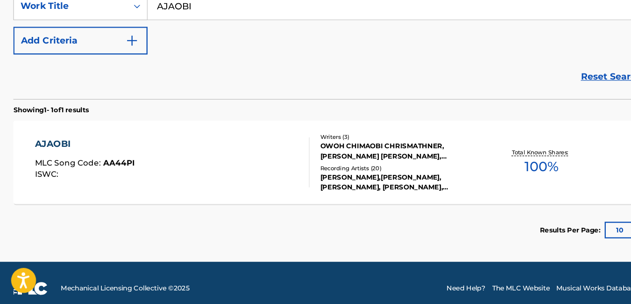
scroll to position [169, 0]
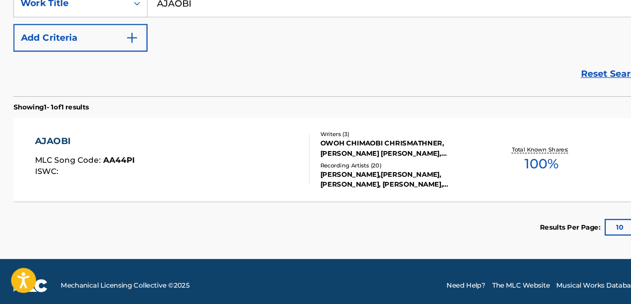
click at [142, 179] on div "AJAOBI MLC Song Code : AA44PI ISWC :" at bounding box center [144, 182] width 231 height 42
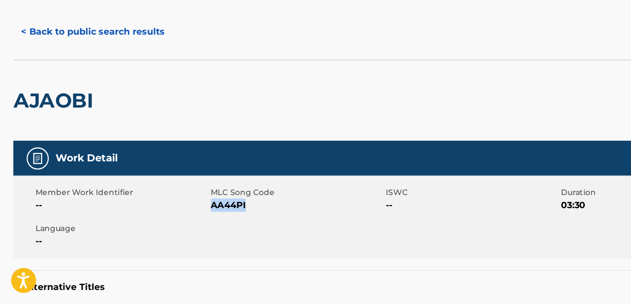
drag, startPoint x: 209, startPoint y: 217, endPoint x: 180, endPoint y: 226, distance: 30.2
click at [180, 226] on span "AA44PI" at bounding box center [250, 220] width 145 height 11
click at [21, 75] on button "< Back to public search results" at bounding box center [78, 74] width 134 height 23
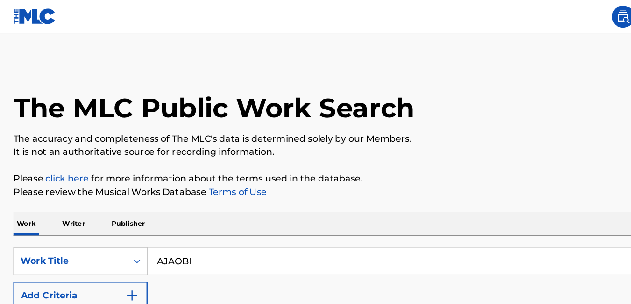
click at [170, 222] on input "AJAOBI" at bounding box center [371, 219] width 495 height 22
type input "A"
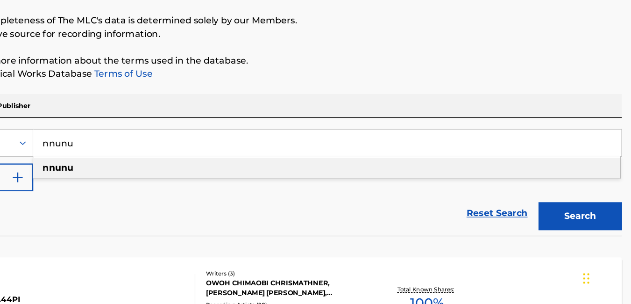
scroll to position [51, 0]
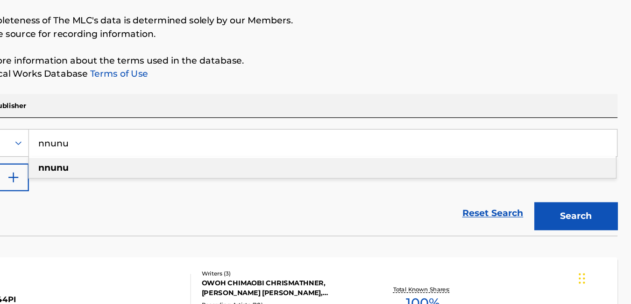
type input "nnunu"
click at [587, 227] on button "Search" at bounding box center [585, 229] width 70 height 23
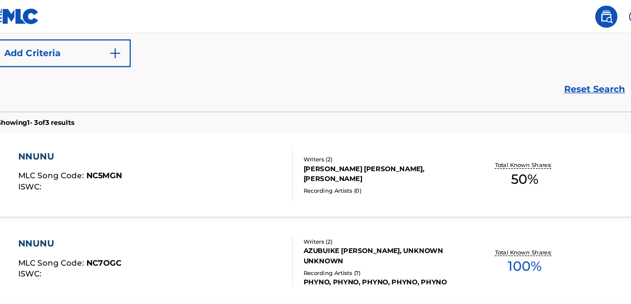
scroll to position [203, 0]
click at [184, 135] on div "NNUNU MLC Song Code : NC5MGN ISWC :" at bounding box center [144, 148] width 231 height 42
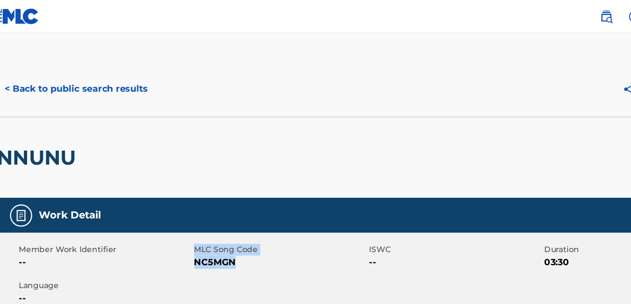
drag, startPoint x: 213, startPoint y: 221, endPoint x: 177, endPoint y: 223, distance: 36.6
click at [177, 223] on div "Member Work Identifier -- MLC Song Code NC5MGN ISWC -- Duration 03:30 Language …" at bounding box center [315, 231] width 609 height 70
drag, startPoint x: 177, startPoint y: 223, endPoint x: 212, endPoint y: 220, distance: 35.2
click at [212, 220] on span "NC5MGN" at bounding box center [250, 220] width 145 height 11
drag, startPoint x: 212, startPoint y: 220, endPoint x: 179, endPoint y: 224, distance: 33.4
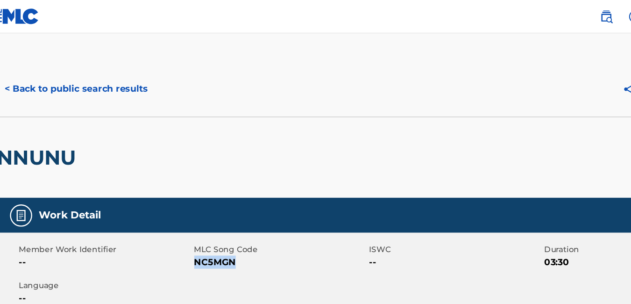
click at [179, 224] on span "NC5MGN" at bounding box center [250, 220] width 145 height 11
click at [21, 74] on button "< Back to public search results" at bounding box center [78, 74] width 134 height 23
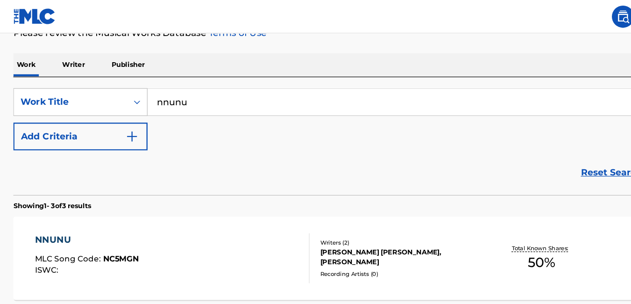
scroll to position [122, 0]
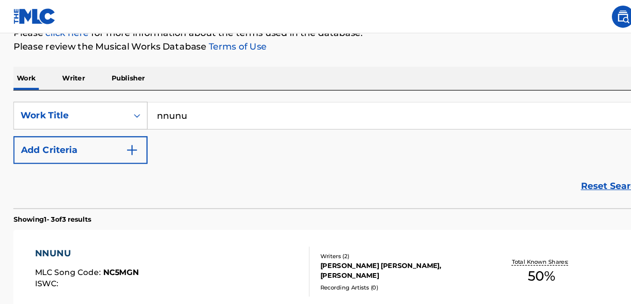
click at [166, 97] on input "nnunu" at bounding box center [371, 97] width 495 height 22
type input "n"
click at [282, 102] on input "electronic futuristic electro vibes theme 001" at bounding box center [371, 97] width 495 height 22
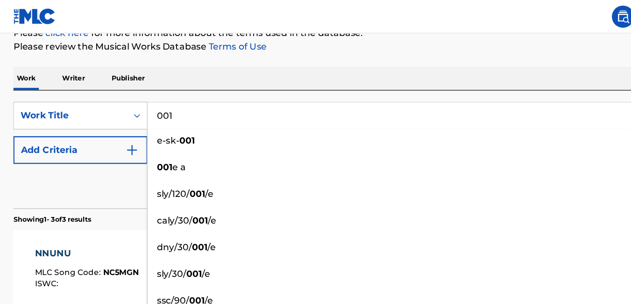
type input "001"
click at [105, 159] on div "Reset Search Search" at bounding box center [315, 156] width 609 height 37
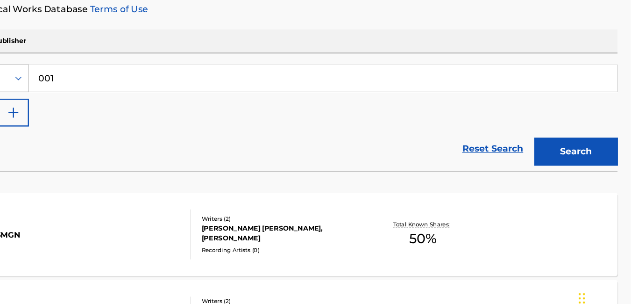
click at [574, 165] on button "Search" at bounding box center [585, 158] width 70 height 23
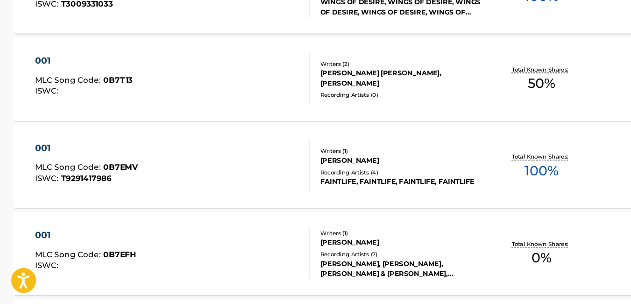
scroll to position [2956, 0]
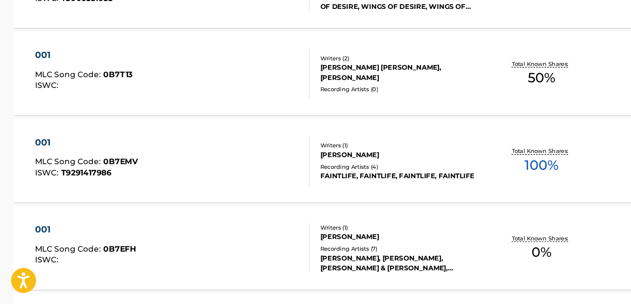
click at [164, 129] on div "001 MLC Song Code : 0B7T13 ISWC :" at bounding box center [144, 110] width 231 height 42
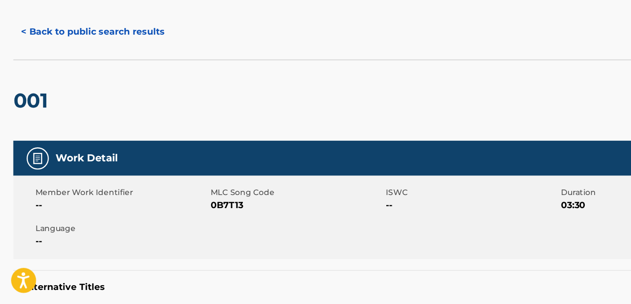
click at [207, 222] on span "0B7T13" at bounding box center [250, 220] width 145 height 11
drag, startPoint x: 207, startPoint y: 222, endPoint x: 183, endPoint y: 223, distance: 23.4
click at [183, 223] on span "0B7T13" at bounding box center [250, 220] width 145 height 11
click at [20, 77] on button "< Back to public search results" at bounding box center [78, 74] width 134 height 23
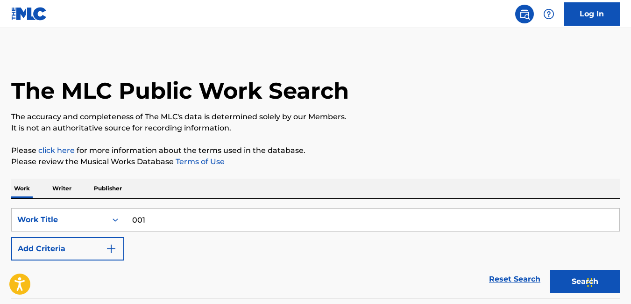
click at [400, 229] on input "001" at bounding box center [371, 219] width 495 height 22
type input "0"
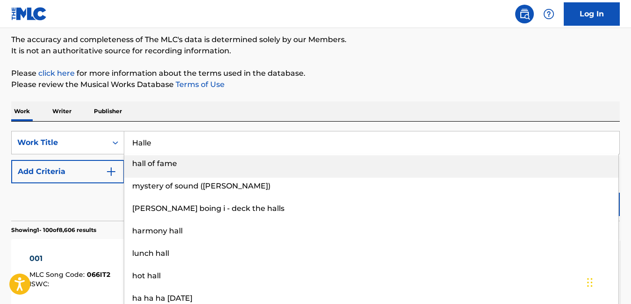
scroll to position [86, 0]
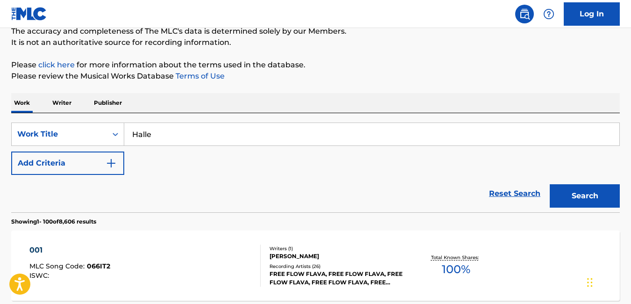
click at [512, 77] on p "Please review the Musical Works Database Terms of Use" at bounding box center [315, 76] width 609 height 11
click at [574, 200] on button "Search" at bounding box center [585, 195] width 70 height 23
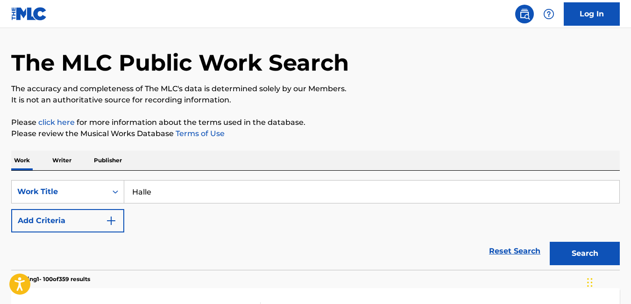
scroll to position [0, 0]
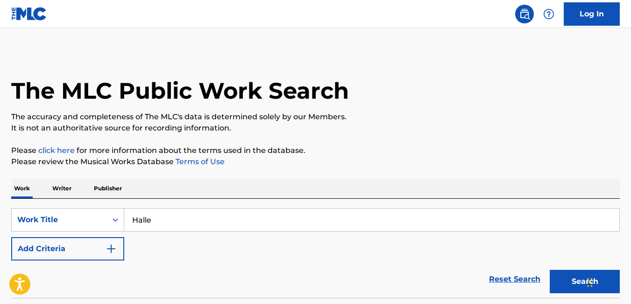
click at [199, 223] on input "Halle" at bounding box center [371, 219] width 495 height 22
type input "H"
type input "n"
click at [558, 289] on button "Search" at bounding box center [585, 281] width 70 height 23
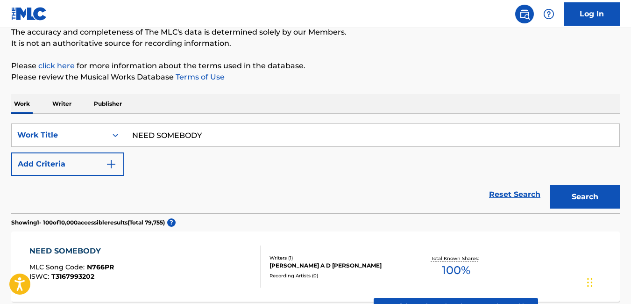
scroll to position [84, 0]
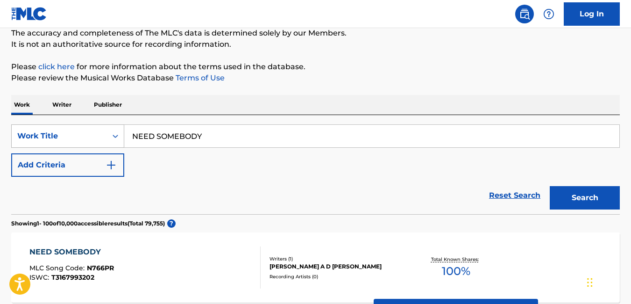
drag, startPoint x: 221, startPoint y: 132, endPoint x: 117, endPoint y: 146, distance: 104.8
click at [117, 146] on div "SearchWithCriteriaa0e941cc-4ca8-44e0-85a2-33868c52ec88 Work Title NEED SOMEBODY" at bounding box center [315, 135] width 609 height 23
paste input "LOWER CHIME(NMBER ONE EZIAGU STREET)"
type input "LOWER CHIME(NMBER ONE EZIAGU STREET)"
click at [568, 193] on button "Search" at bounding box center [585, 197] width 70 height 23
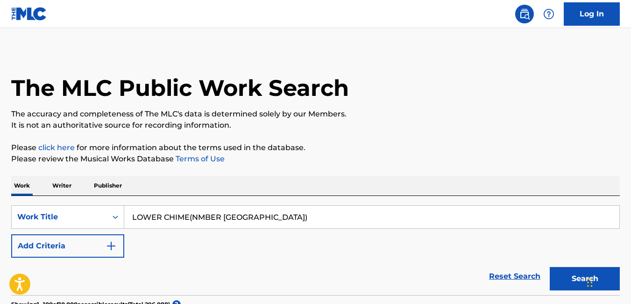
scroll to position [105, 0]
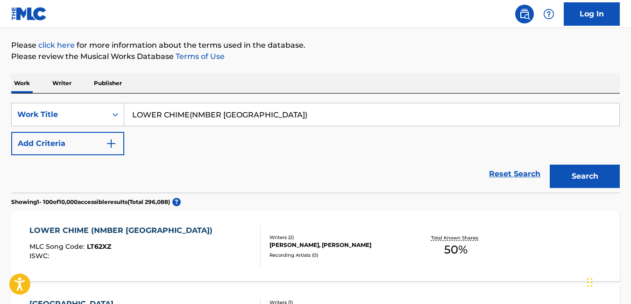
click at [120, 245] on div "MLC Song Code : LT62XZ" at bounding box center [123, 247] width 188 height 9
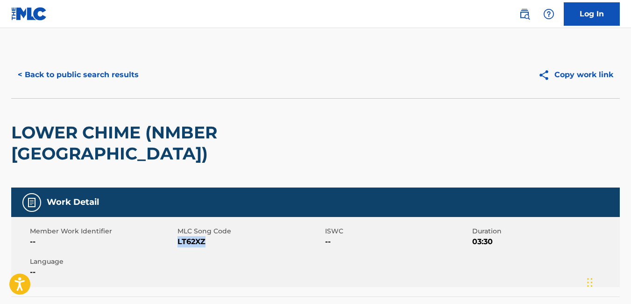
drag, startPoint x: 206, startPoint y: 242, endPoint x: 177, endPoint y: 245, distance: 28.8
click at [178, 245] on span "LT62XZ" at bounding box center [250, 241] width 145 height 11
click at [69, 78] on button "< Back to public search results" at bounding box center [78, 74] width 134 height 23
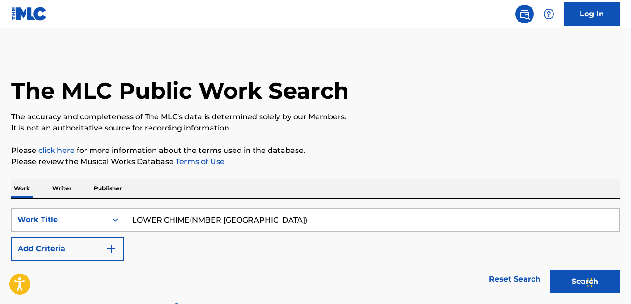
scroll to position [105, 0]
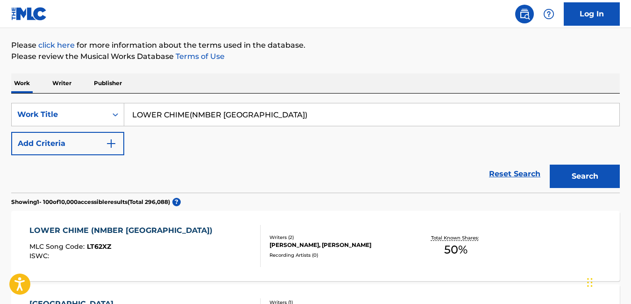
drag, startPoint x: 324, startPoint y: 113, endPoint x: 130, endPoint y: 127, distance: 194.4
click at [130, 127] on div "SearchWithCriteriaa0e941cc-4ca8-44e0-85a2-33868c52ec88 Work Title LOWER CHIME(N…" at bounding box center [315, 129] width 609 height 52
paste input "[PERSON_NAME] [PERSON_NAME]"
type input "[PERSON_NAME] [PERSON_NAME]"
click at [579, 169] on button "Search" at bounding box center [585, 175] width 70 height 23
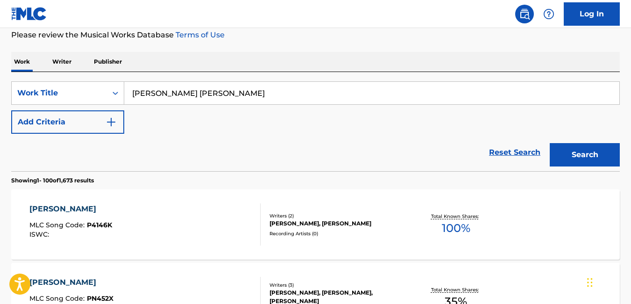
scroll to position [126, 0]
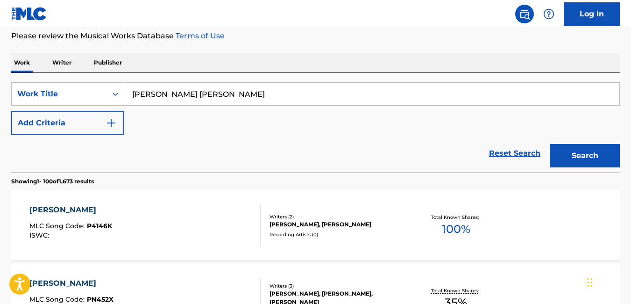
click at [60, 66] on p "Writer" at bounding box center [62, 63] width 25 height 20
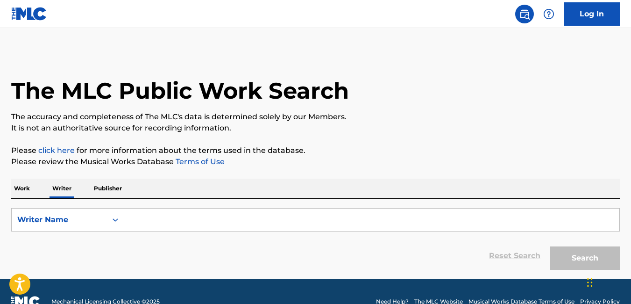
click at [179, 212] on input "Search Form" at bounding box center [371, 219] width 495 height 22
paste input "[PERSON_NAME] [PERSON_NAME]"
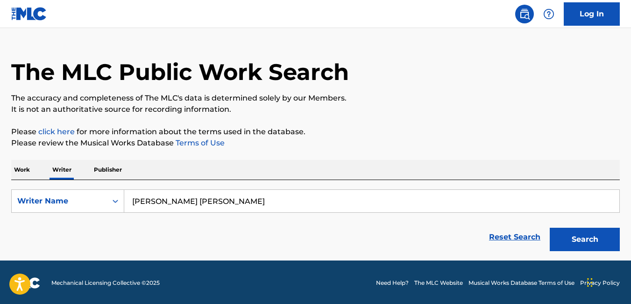
scroll to position [20, 0]
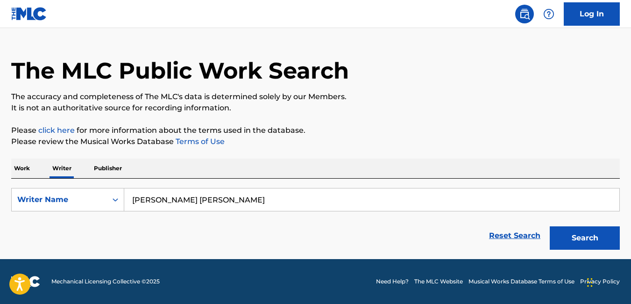
click at [210, 201] on input "[PERSON_NAME] [PERSON_NAME]" at bounding box center [371, 199] width 495 height 22
click at [280, 204] on input "[PERSON_NAME] [PERSON_NAME]" at bounding box center [371, 199] width 495 height 22
type input "[PERSON_NAME] [PERSON_NAME]"
click at [585, 234] on button "Search" at bounding box center [585, 237] width 70 height 23
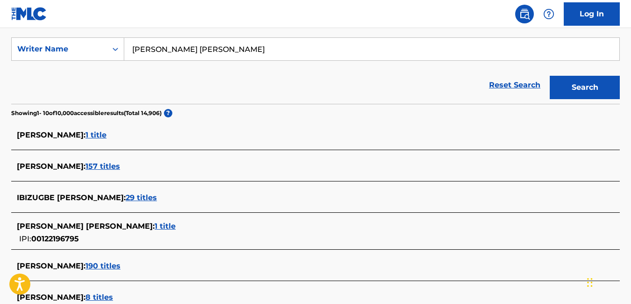
scroll to position [169, 0]
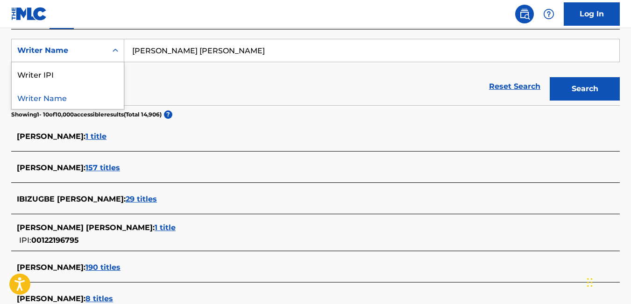
click at [116, 50] on icon "Search Form" at bounding box center [115, 50] width 9 height 9
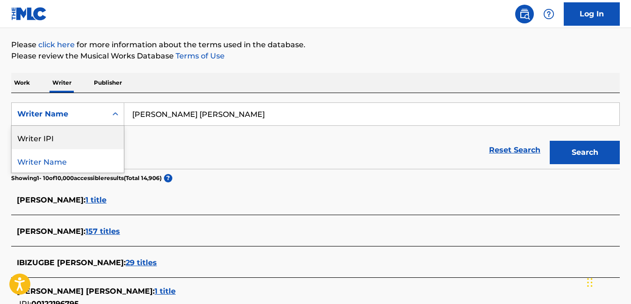
scroll to position [103, 0]
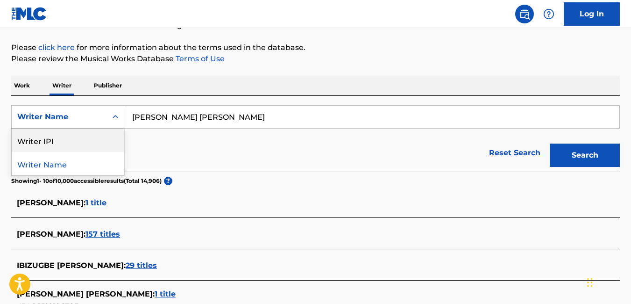
click at [28, 86] on p "Work" at bounding box center [21, 86] width 21 height 20
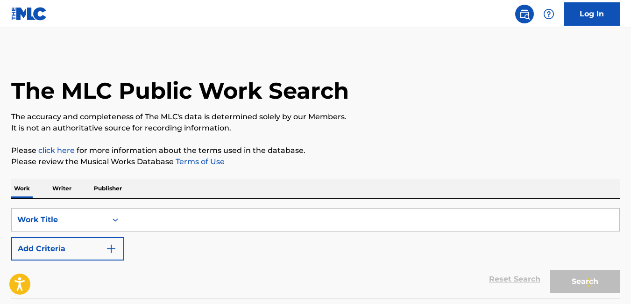
click at [207, 219] on input "Search Form" at bounding box center [371, 219] width 495 height 22
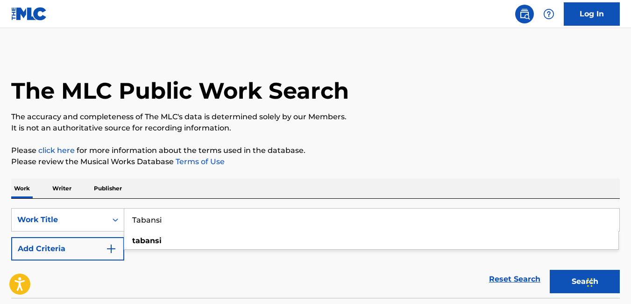
type input "Tabansi"
click at [250, 281] on div "Reset Search Search" at bounding box center [315, 278] width 609 height 37
click at [568, 281] on button "Search" at bounding box center [585, 281] width 70 height 23
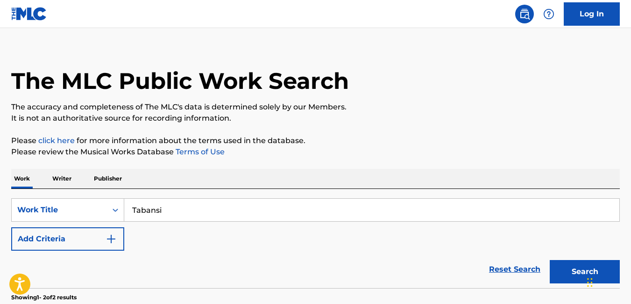
scroll to position [9, 0]
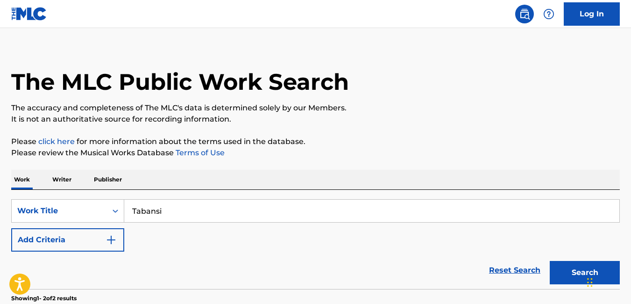
click at [565, 273] on button "Search" at bounding box center [585, 272] width 70 height 23
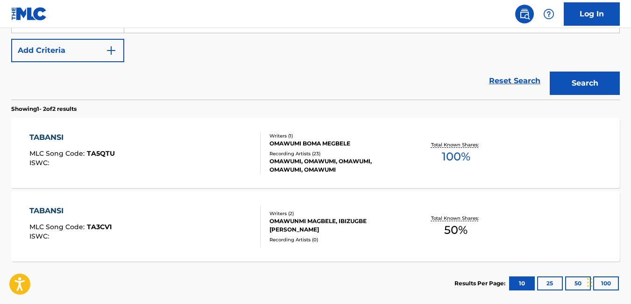
scroll to position [199, 0]
click at [119, 228] on div "TABANSI MLC Song Code : TA3CV1 ISWC :" at bounding box center [144, 226] width 231 height 42
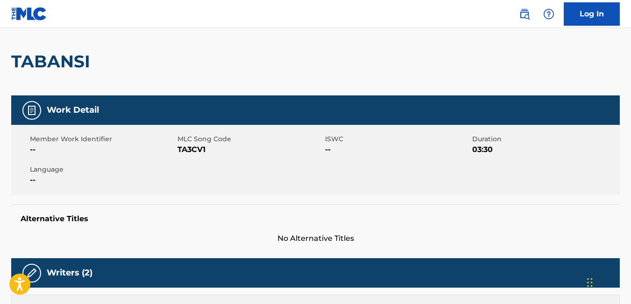
scroll to position [73, 0]
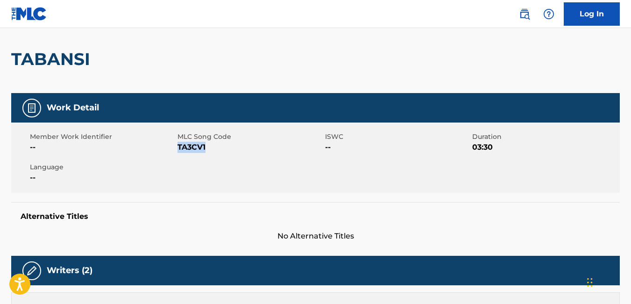
drag, startPoint x: 208, startPoint y: 148, endPoint x: 178, endPoint y: 152, distance: 30.7
click at [178, 152] on span "TA3CV1" at bounding box center [250, 147] width 145 height 11
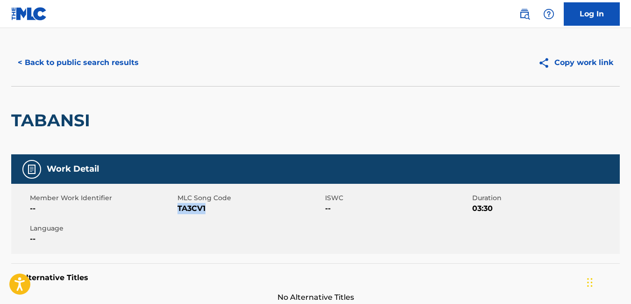
scroll to position [14, 0]
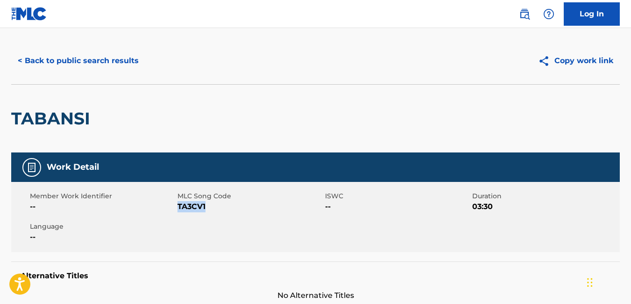
click at [24, 61] on button "< Back to public search results" at bounding box center [78, 60] width 134 height 23
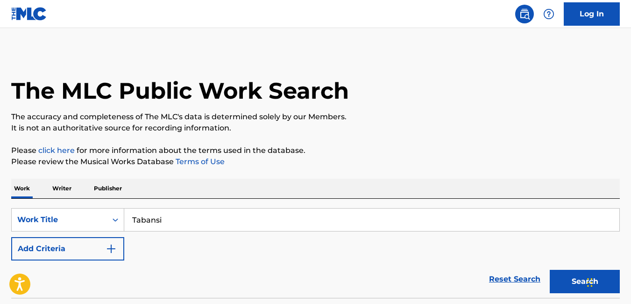
click at [220, 223] on input "Tabansi" at bounding box center [371, 219] width 495 height 22
type input "T"
click at [555, 273] on button "Search" at bounding box center [585, 281] width 70 height 23
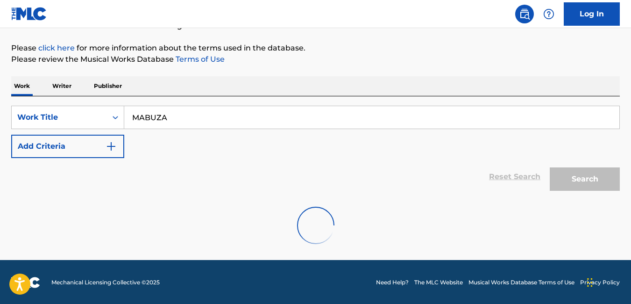
scroll to position [103, 0]
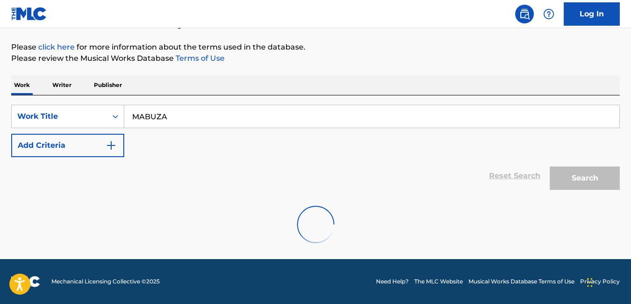
click at [577, 203] on div at bounding box center [315, 224] width 609 height 60
click at [302, 123] on input "MABUZA" at bounding box center [371, 116] width 495 height 22
click at [581, 188] on div "Search" at bounding box center [582, 175] width 75 height 37
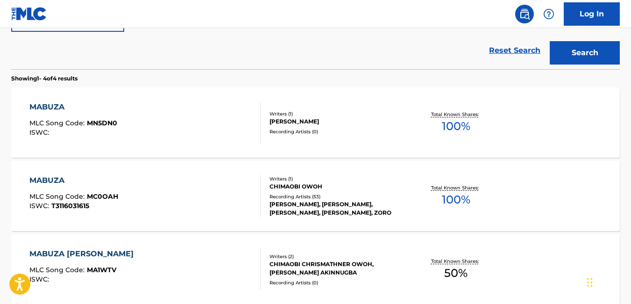
scroll to position [165, 0]
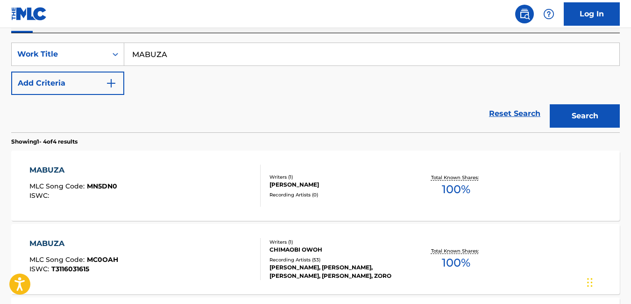
click at [164, 223] on section "MABUZA MLC Song Code : MN5DN0 ISWC : Writers ( 1 ) MONGEZI EDWARD COKISA Record…" at bounding box center [315, 293] width 609 height 295
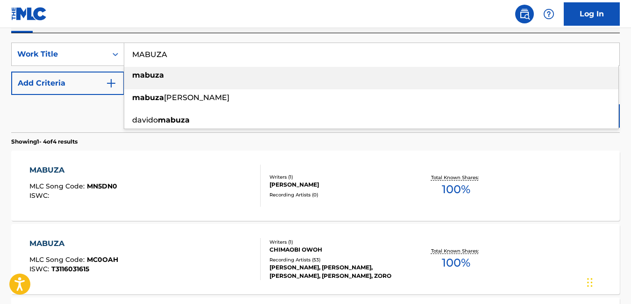
drag, startPoint x: 207, startPoint y: 49, endPoint x: 125, endPoint y: 70, distance: 84.1
click at [125, 65] on div "MABUZA mabuza mabuza mabuza - zoro davido mabuza" at bounding box center [371, 54] width 495 height 22
paste input "GLMP/2018/LC002 LAND LADY UK3AZ171571 T3116030634 ZORO Owoh Chimaobi Chrismathn…"
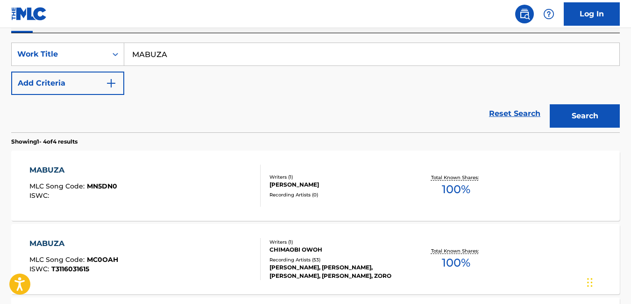
scroll to position [0, 0]
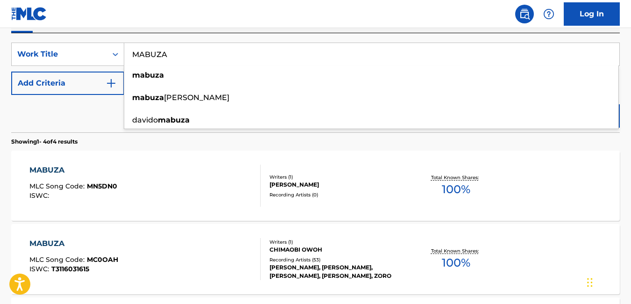
click at [170, 51] on input "MABUZA" at bounding box center [371, 54] width 495 height 22
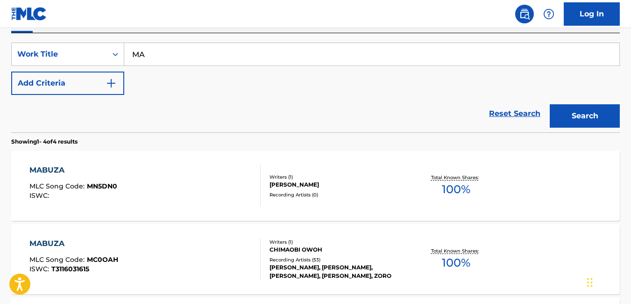
type input "M"
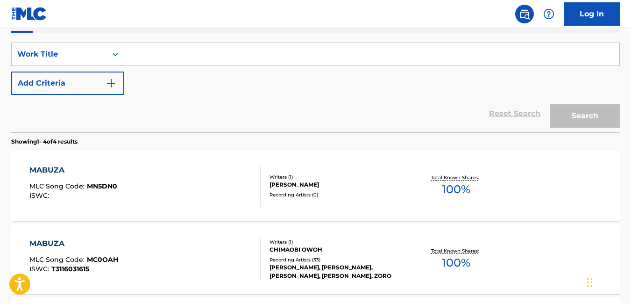
paste input "LAND LADY"
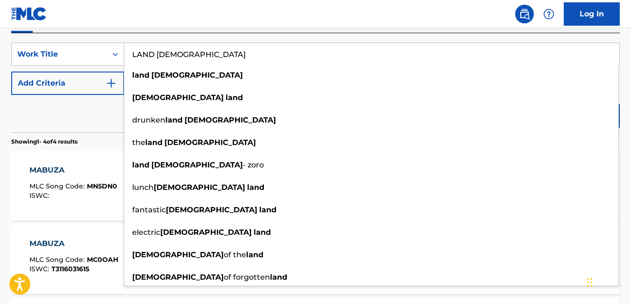
type input "LAND LADY"
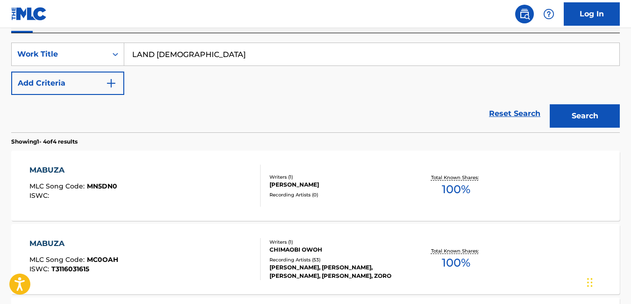
click at [100, 108] on div "Reset Search Search" at bounding box center [315, 113] width 609 height 37
click at [586, 115] on button "Search" at bounding box center [585, 115] width 70 height 23
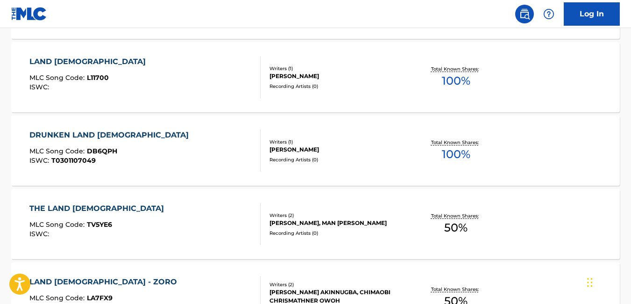
scroll to position [348, 0]
click at [583, 214] on div "THE LAND LADY MLC Song Code : TV5YE6 ISWC : Writers ( 2 ) CHRIS BABIDA, MAN YI …" at bounding box center [315, 223] width 609 height 70
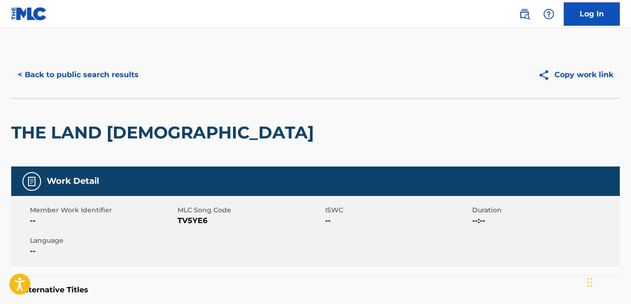
click at [20, 76] on button "< Back to public search results" at bounding box center [78, 74] width 134 height 23
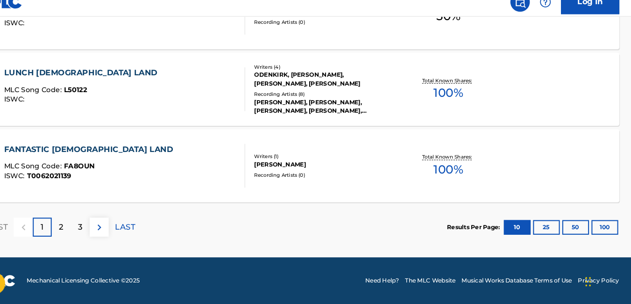
scroll to position [840, 0]
click at [607, 234] on button "100" at bounding box center [607, 230] width 26 height 14
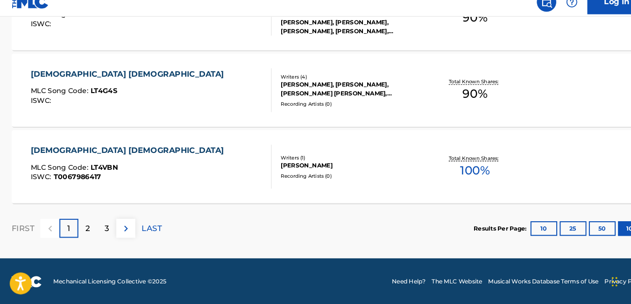
scroll to position [7444, 0]
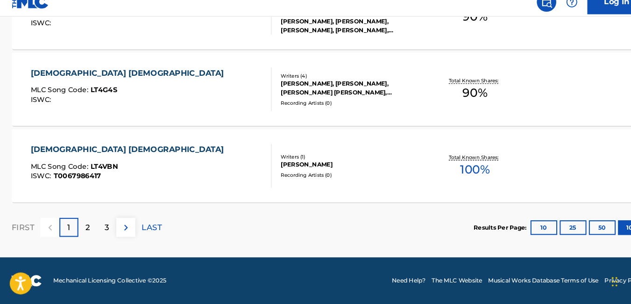
click at [477, 149] on div "LADY LADY MLC Song Code : LT4VBN ISWC : T0067986417 Writers ( 1 ) GIUSEPPE CICC…" at bounding box center [315, 171] width 609 height 70
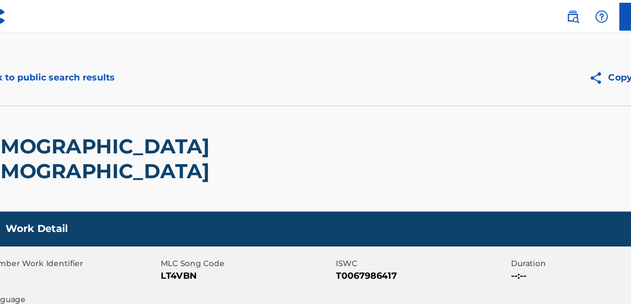
scroll to position [6, 0]
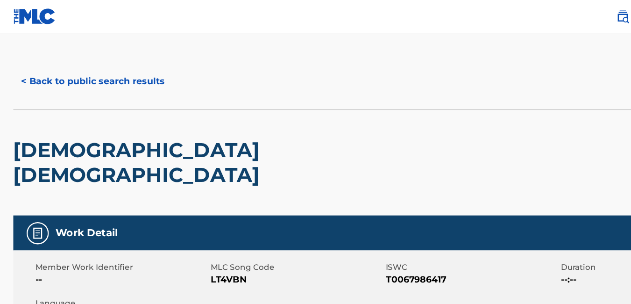
click at [22, 67] on button "< Back to public search results" at bounding box center [78, 68] width 134 height 23
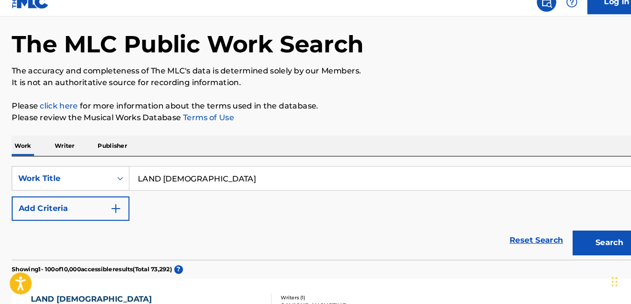
scroll to position [39, 0]
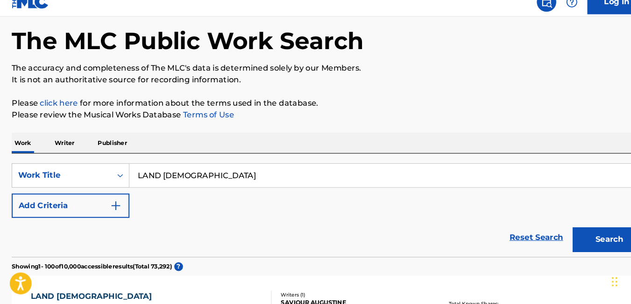
click at [384, 190] on input "LAND LADY" at bounding box center [371, 180] width 495 height 22
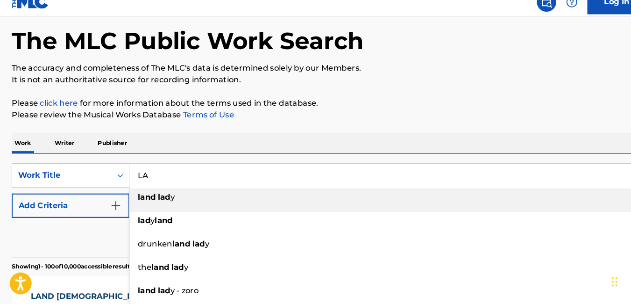
type input "L"
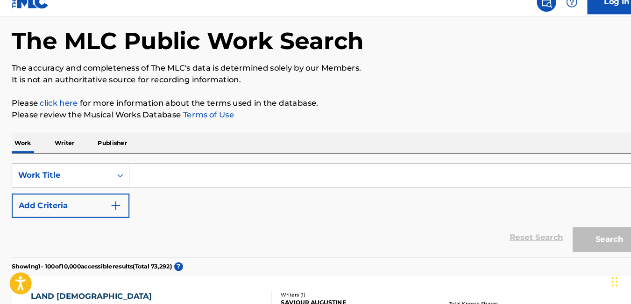
paste input "GLMP/2018/LC004 MBADA UK3AZ1818132 T3131534204 ZORO Owoh Chimaobi Chrismathner …"
type input "GLMP/2018/LC004 MBADA UK3AZ1818132 T3131534204 ZORO Owoh Chimaobi Chrismathner …"
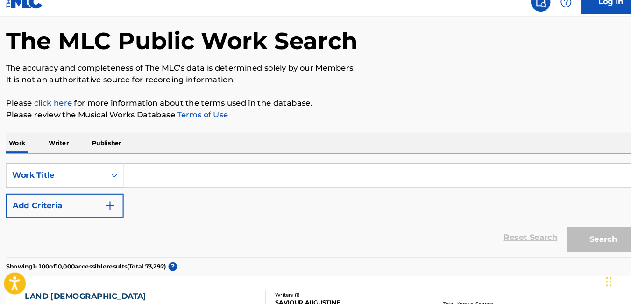
scroll to position [0, 0]
paste input "MBADA"
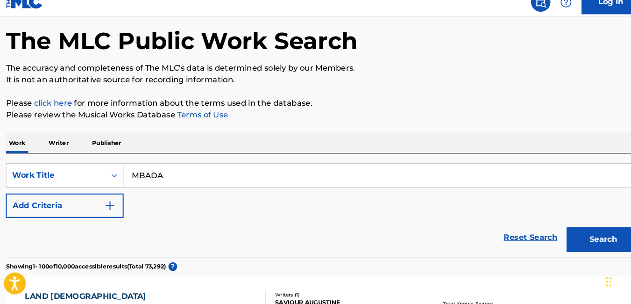
click at [589, 235] on button "Search" at bounding box center [585, 241] width 70 height 23
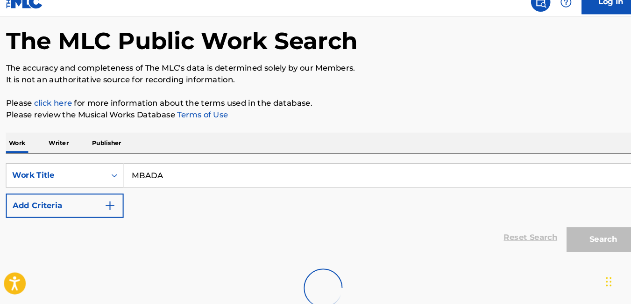
click at [501, 238] on div "Reset Search Search" at bounding box center [315, 239] width 609 height 37
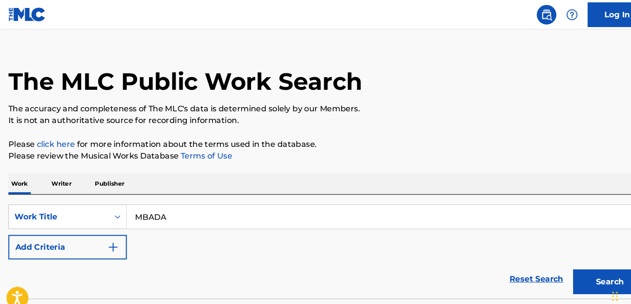
scroll to position [10, 0]
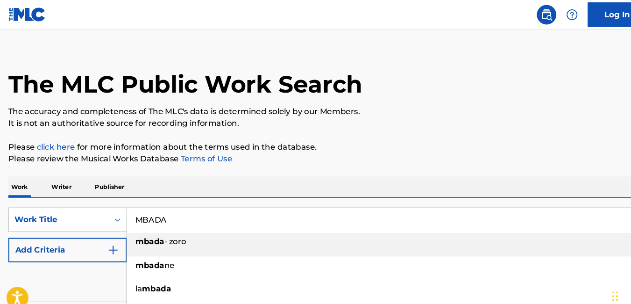
click at [184, 208] on input "MBADA" at bounding box center [371, 209] width 495 height 22
type input "M"
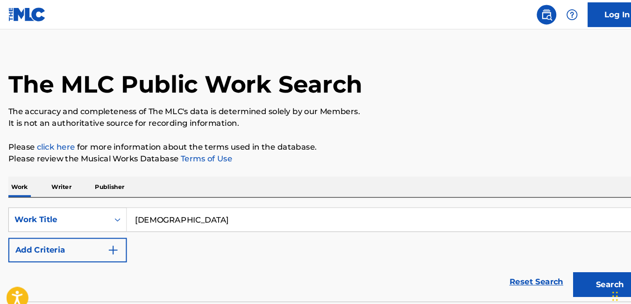
click at [197, 210] on input "church of doom" at bounding box center [371, 209] width 495 height 22
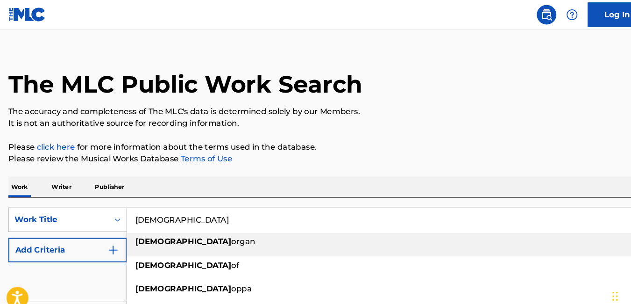
type input "church"
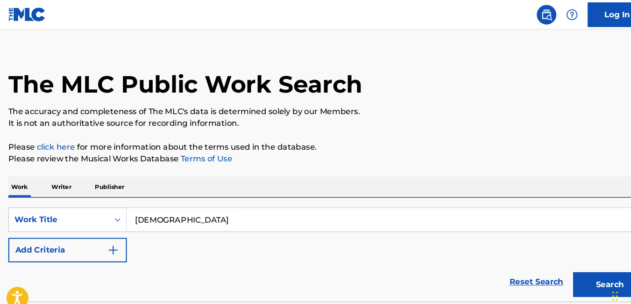
click at [464, 135] on p "Please click here for more information about the terms used in the database." at bounding box center [315, 140] width 609 height 11
click at [573, 275] on button "Search" at bounding box center [585, 270] width 70 height 23
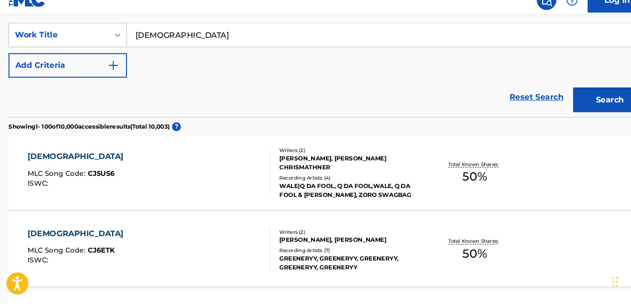
scroll to position [173, 0]
click at [131, 188] on div "CHURCH MLC Song Code : CJ5US6 ISWC :" at bounding box center [144, 178] width 231 height 42
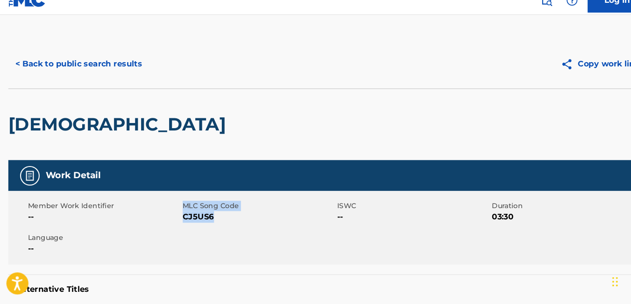
drag, startPoint x: 209, startPoint y: 220, endPoint x: 174, endPoint y: 228, distance: 36.4
click at [174, 228] on div "Member Work Identifier -- MLC Song Code CJ5US6 ISWC -- Duration 03:30 Language …" at bounding box center [315, 231] width 609 height 70
drag, startPoint x: 174, startPoint y: 228, endPoint x: 219, endPoint y: 216, distance: 46.4
click at [219, 216] on span "CJ5US6" at bounding box center [250, 220] width 145 height 11
drag, startPoint x: 206, startPoint y: 222, endPoint x: 177, endPoint y: 228, distance: 29.6
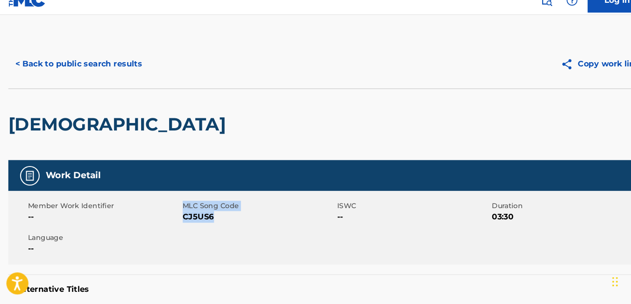
click at [177, 228] on div "Member Work Identifier -- MLC Song Code CJ5US6 ISWC -- Duration 03:30 Language …" at bounding box center [315, 231] width 609 height 70
drag, startPoint x: 177, startPoint y: 228, endPoint x: 220, endPoint y: 221, distance: 43.0
click at [220, 221] on span "CJ5US6" at bounding box center [250, 220] width 145 height 11
drag, startPoint x: 207, startPoint y: 221, endPoint x: 177, endPoint y: 225, distance: 30.7
click at [178, 225] on span "CJ5US6" at bounding box center [250, 220] width 145 height 11
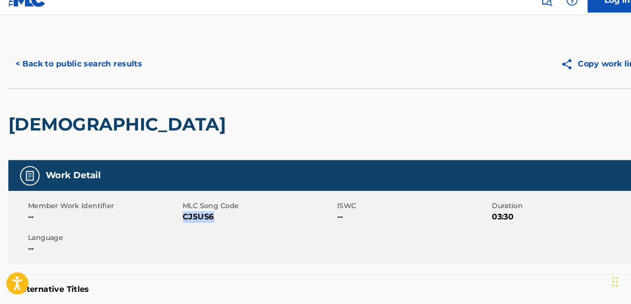
click at [178, 225] on span "CJ5US6" at bounding box center [250, 220] width 145 height 11
drag, startPoint x: 206, startPoint y: 222, endPoint x: 178, endPoint y: 224, distance: 28.1
click at [178, 224] on span "CJ5US6" at bounding box center [250, 220] width 145 height 11
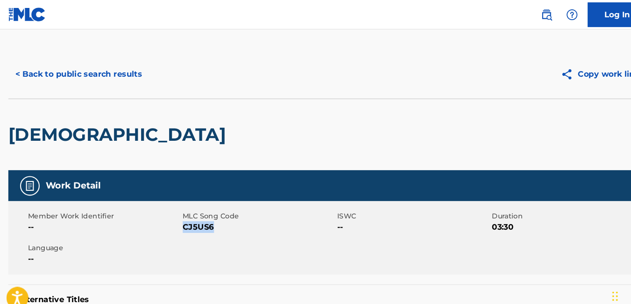
scroll to position [2, 0]
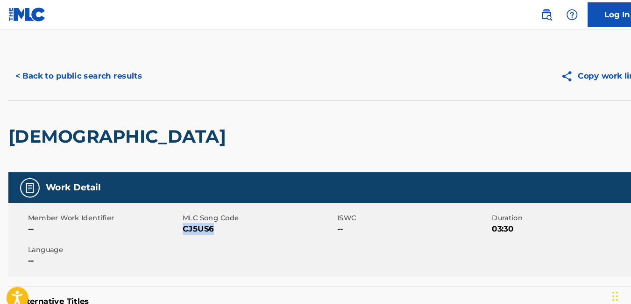
click at [21, 75] on button "< Back to public search results" at bounding box center [78, 72] width 134 height 23
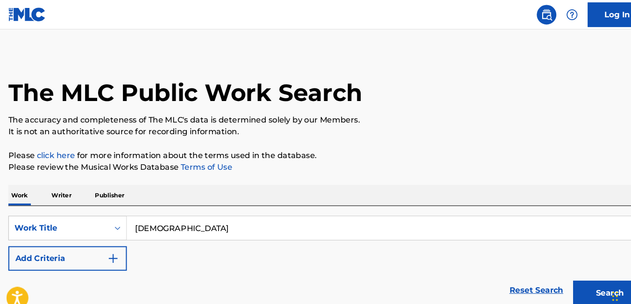
scroll to position [173, 0]
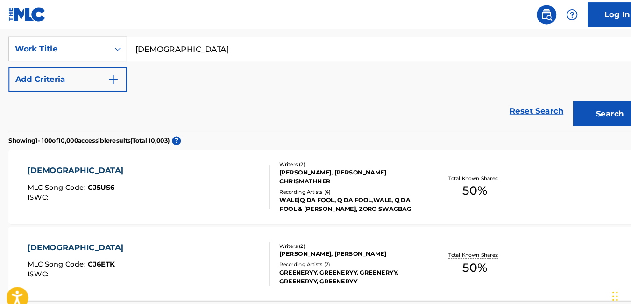
click at [183, 43] on input "church" at bounding box center [371, 47] width 495 height 22
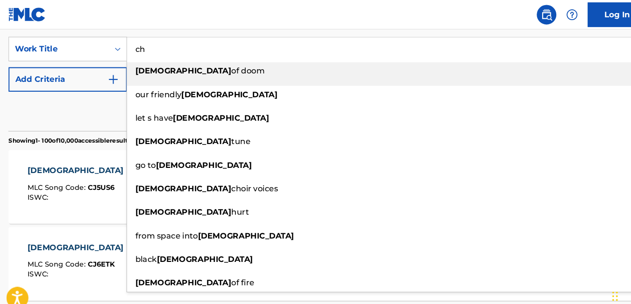
type input "c"
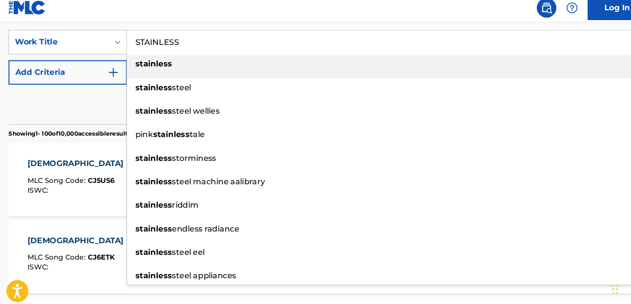
click at [190, 72] on div "stainless" at bounding box center [371, 67] width 494 height 17
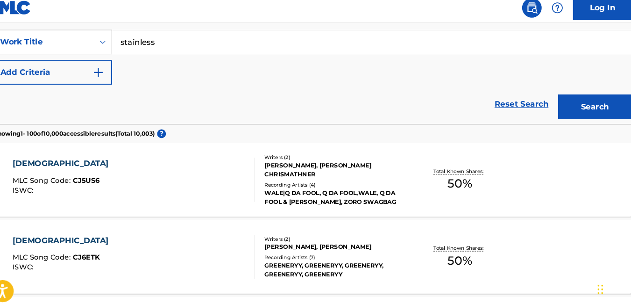
click at [581, 101] on button "Search" at bounding box center [585, 108] width 70 height 23
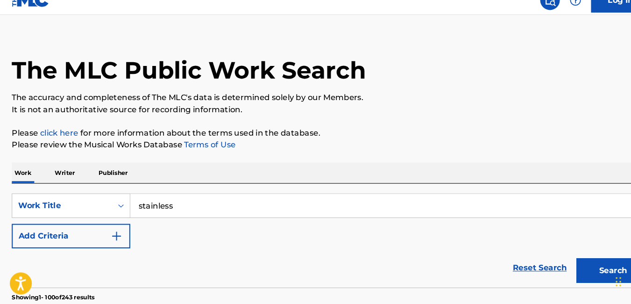
scroll to position [23, 0]
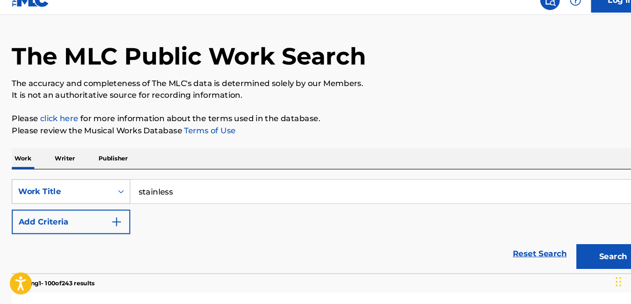
drag, startPoint x: 192, startPoint y: 201, endPoint x: 123, endPoint y: 204, distance: 68.8
click at [123, 204] on div "SearchWithCriteriaa0e941cc-4ca8-44e0-85a2-33868c52ec88 Work Title stainless" at bounding box center [315, 196] width 609 height 23
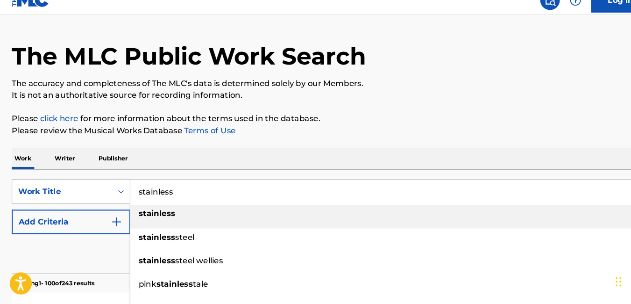
paste input "B.I.G"
type input "B.I.G"
click at [319, 160] on div "Work Writer Publisher" at bounding box center [315, 165] width 609 height 20
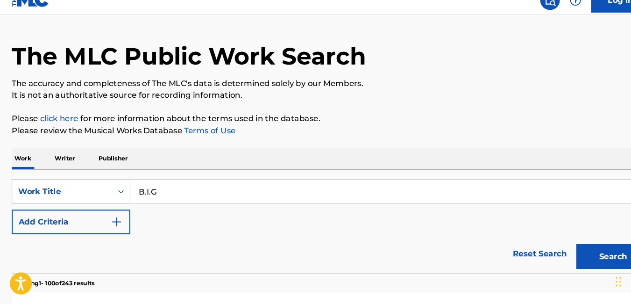
click at [558, 258] on button "Search" at bounding box center [585, 257] width 70 height 23
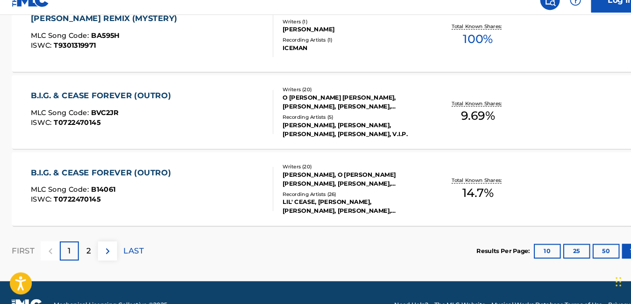
scroll to position [7444, 0]
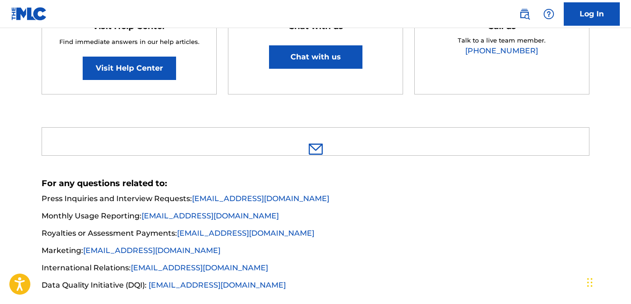
scroll to position [198, 0]
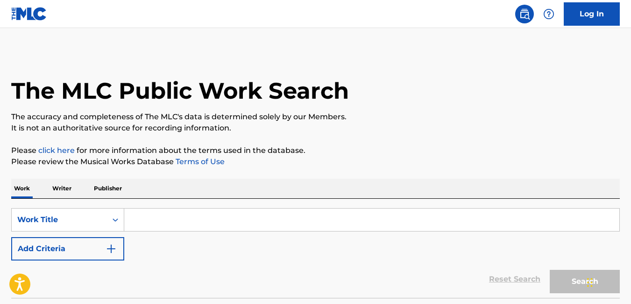
click at [137, 227] on input "Search Form" at bounding box center [371, 219] width 495 height 22
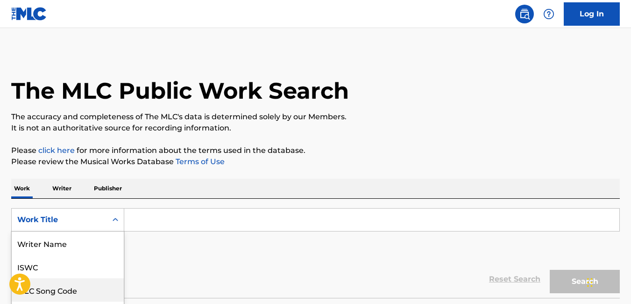
scroll to position [67, 0]
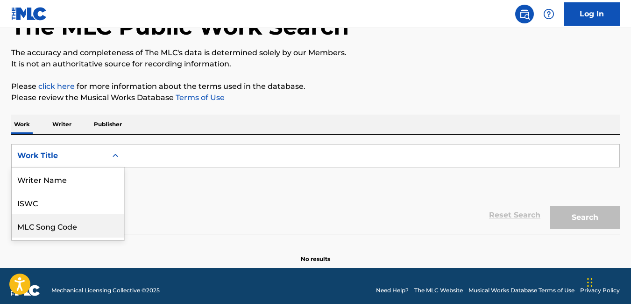
click at [90, 167] on div "8 results available. Use Up and Down to choose options, press Enter to select t…" at bounding box center [67, 155] width 113 height 23
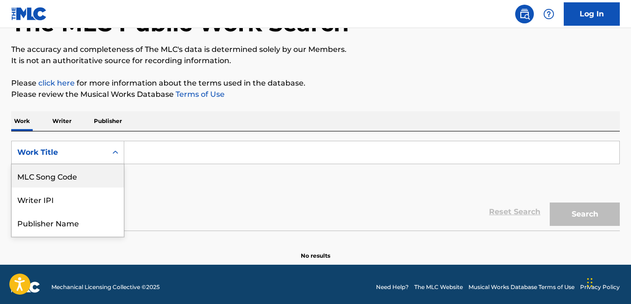
scroll to position [68, 0]
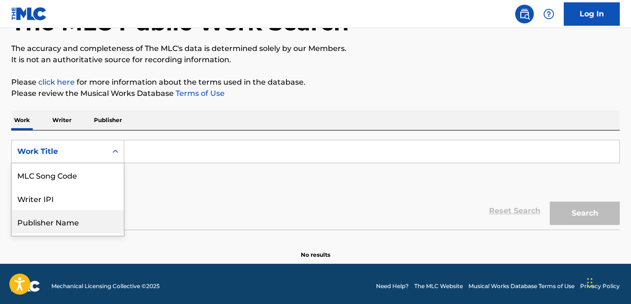
click at [91, 216] on div "Publisher Name" at bounding box center [68, 221] width 112 height 23
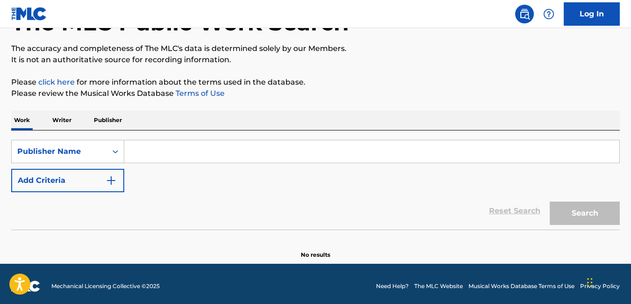
click at [149, 154] on input "Search Form" at bounding box center [371, 151] width 495 height 22
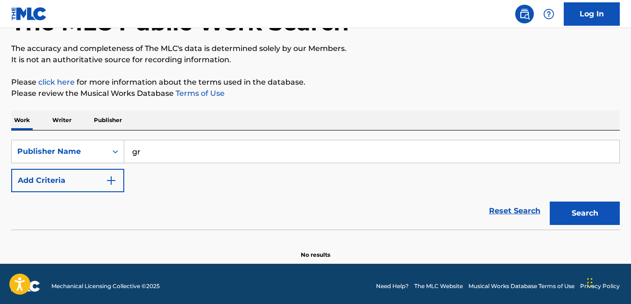
type input "g"
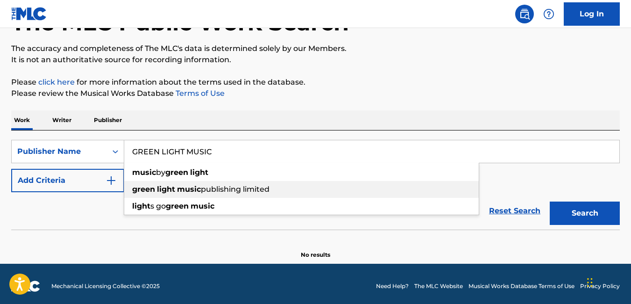
click at [152, 184] on div "green light music publishing limited" at bounding box center [301, 189] width 355 height 17
type input "green light music publishing limited"
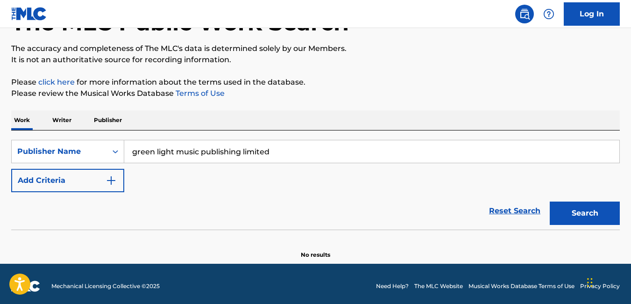
click at [82, 182] on button "Add Criteria" at bounding box center [67, 180] width 113 height 23
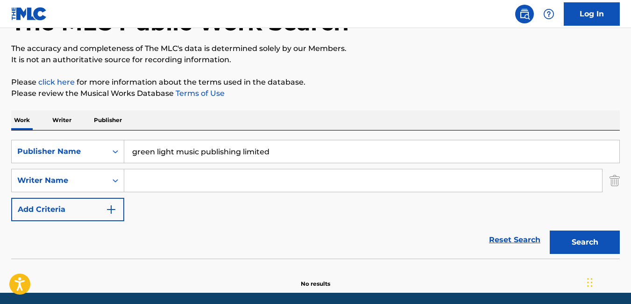
click at [143, 179] on input "Search Form" at bounding box center [363, 180] width 478 height 22
click at [149, 210] on div "wale banks" at bounding box center [293, 201] width 338 height 19
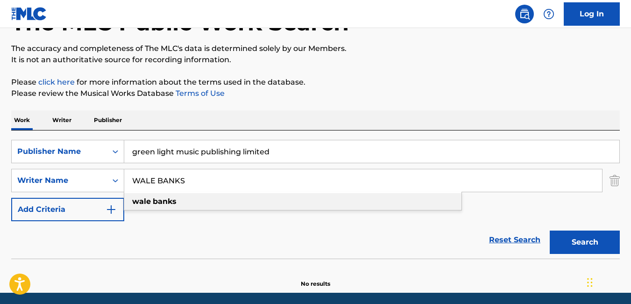
click at [166, 203] on strong "banks" at bounding box center [165, 201] width 24 height 9
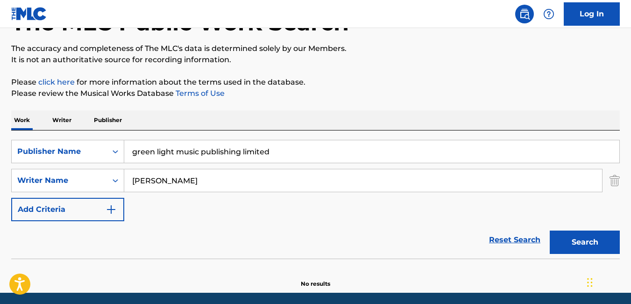
click at [572, 245] on button "Search" at bounding box center [585, 241] width 70 height 23
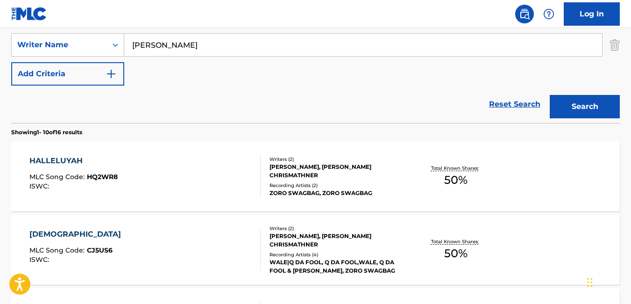
scroll to position [206, 0]
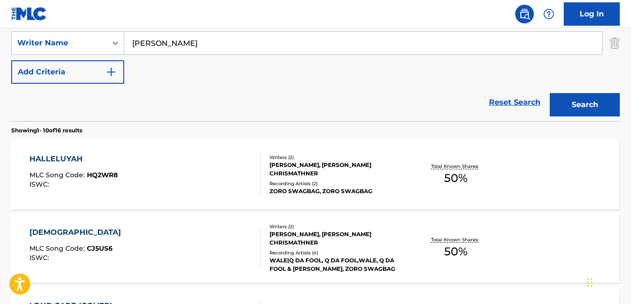
click at [185, 44] on input "wale banks" at bounding box center [363, 43] width 478 height 22
type input "w"
type input "LAND [DEMOGRAPHIC_DATA]"
click at [550, 93] on button "Search" at bounding box center [585, 104] width 70 height 23
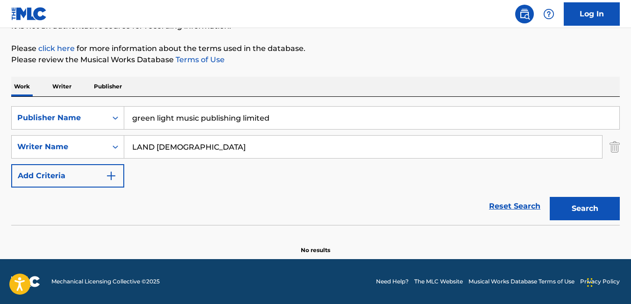
scroll to position [102, 0]
